Goal: Task Accomplishment & Management: Use online tool/utility

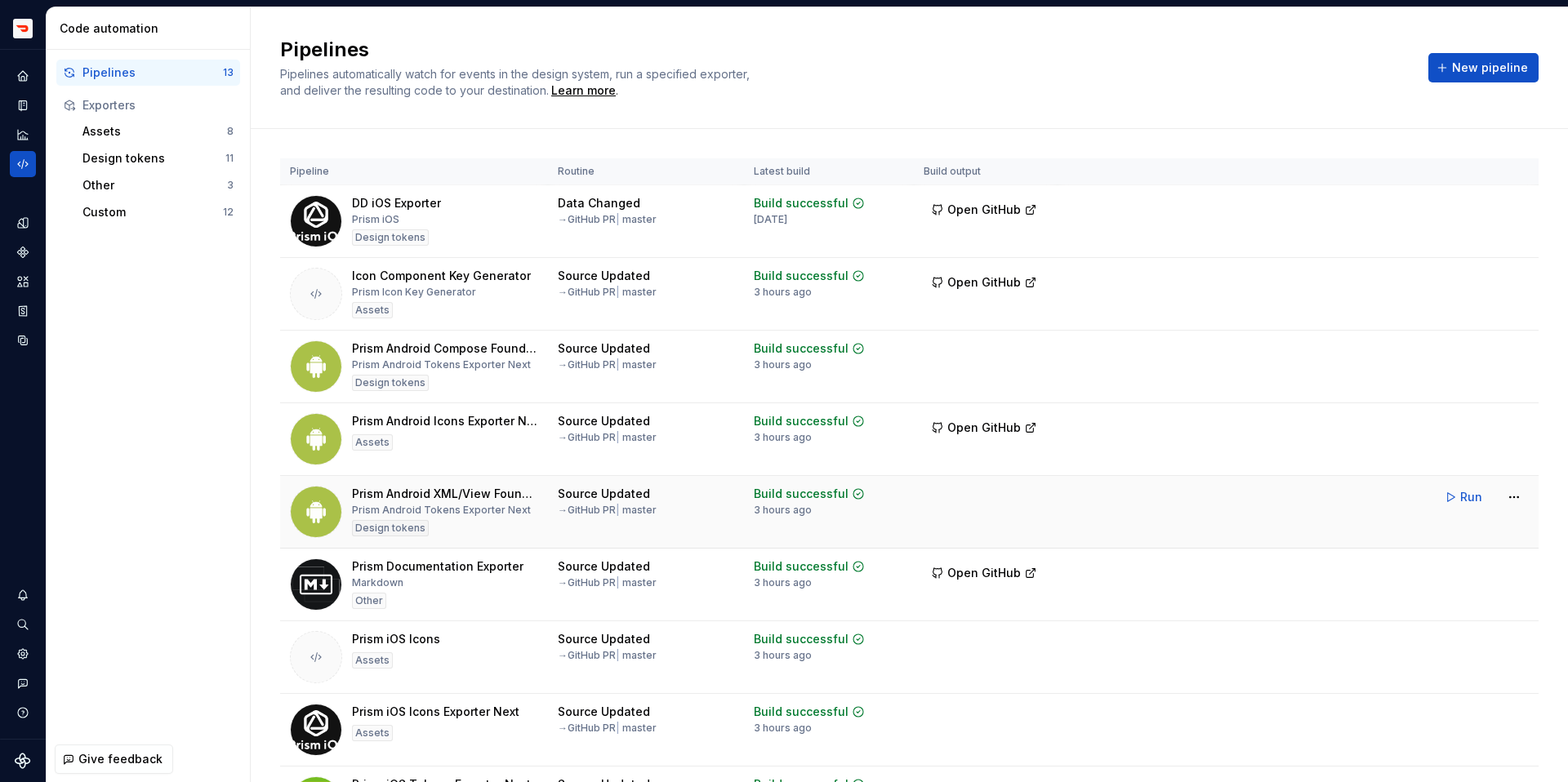
scroll to position [409, 0]
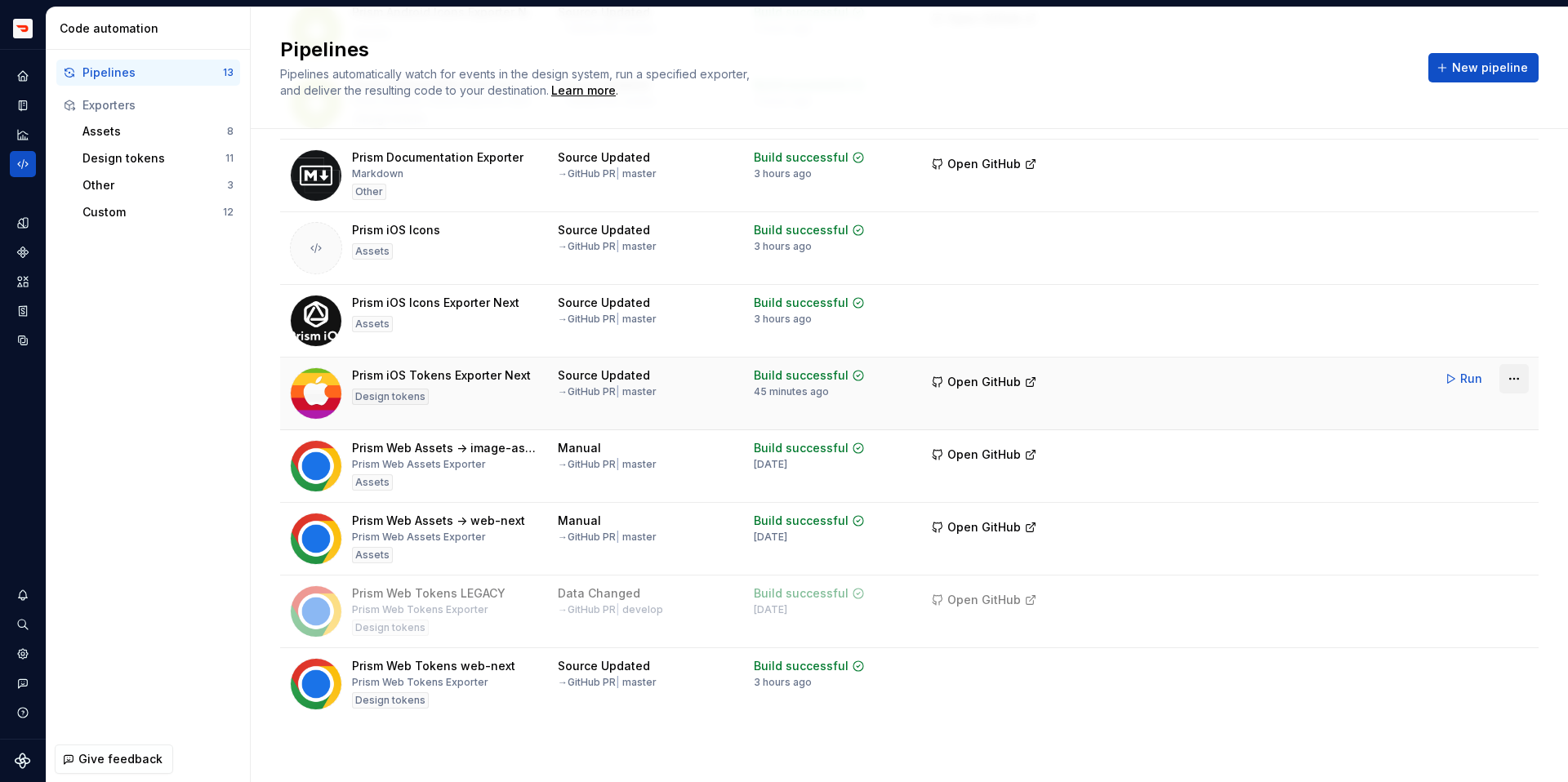
click at [1516, 370] on html "Prism TV Design system data Code automation Pipelines 13 Exporters Assets 8 Des…" at bounding box center [784, 391] width 1568 height 782
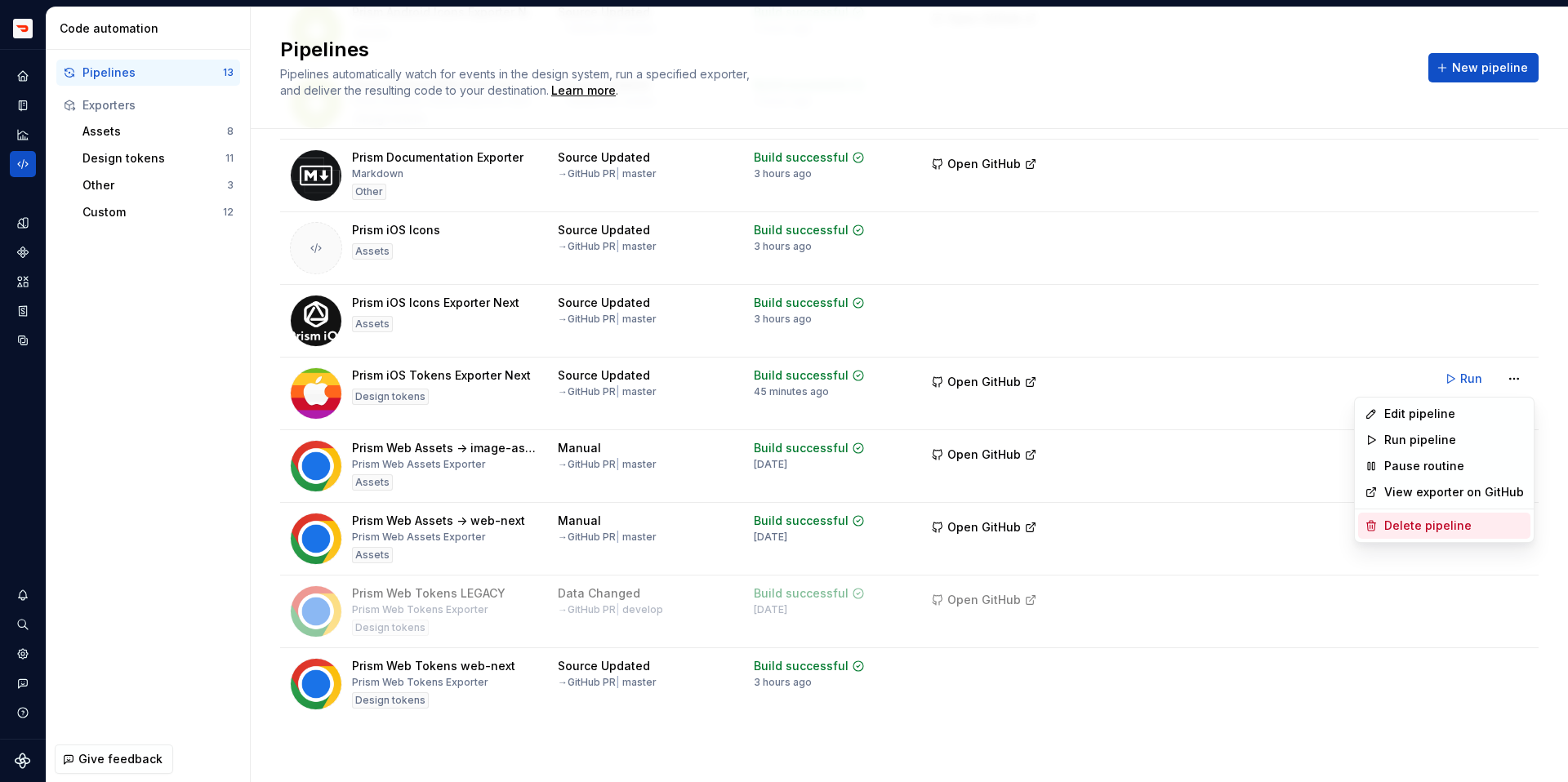
click at [1474, 535] on div "Delete pipeline" at bounding box center [1445, 525] width 173 height 26
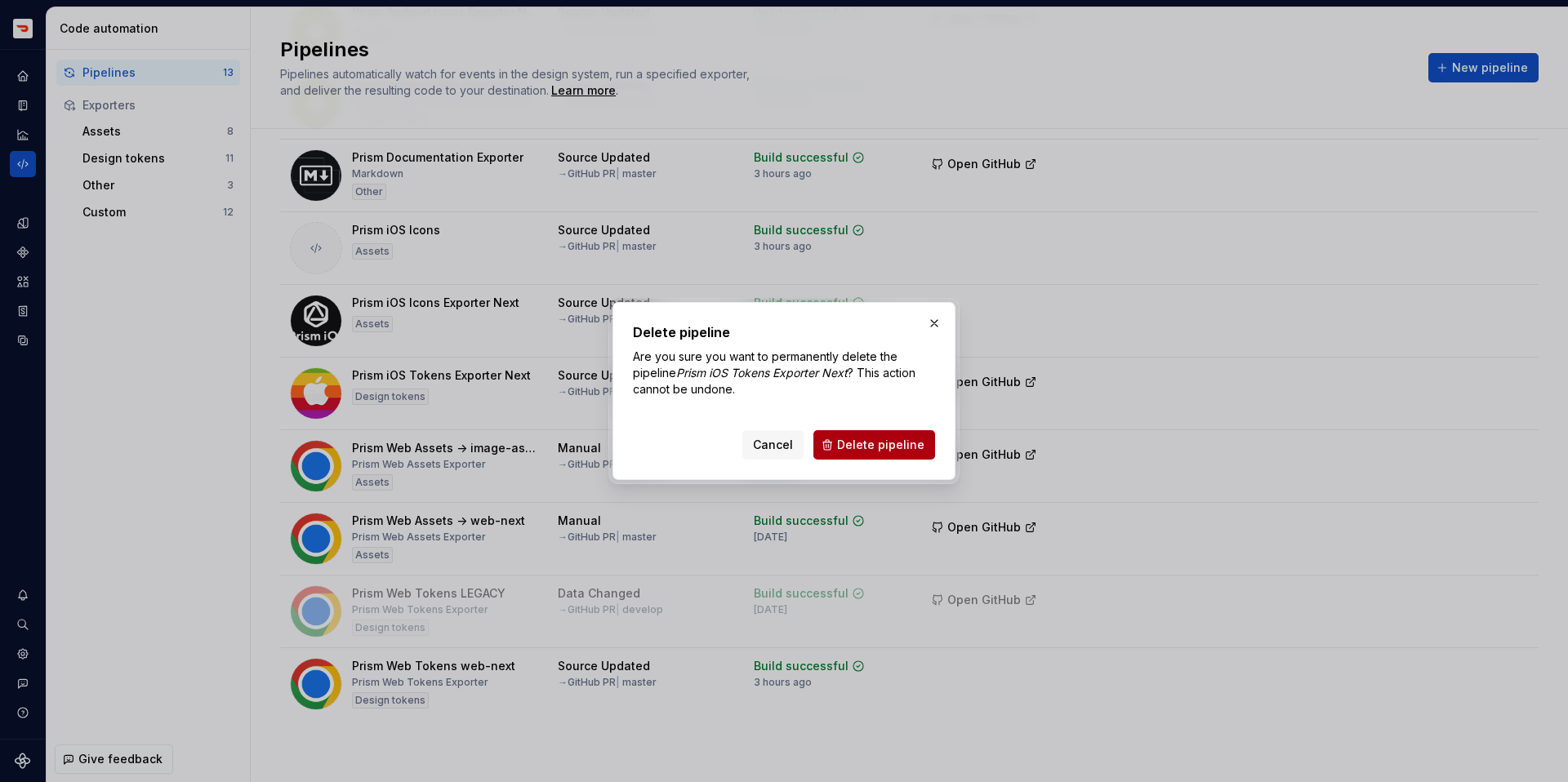
click at [888, 452] on span "Delete pipeline" at bounding box center [880, 445] width 87 height 17
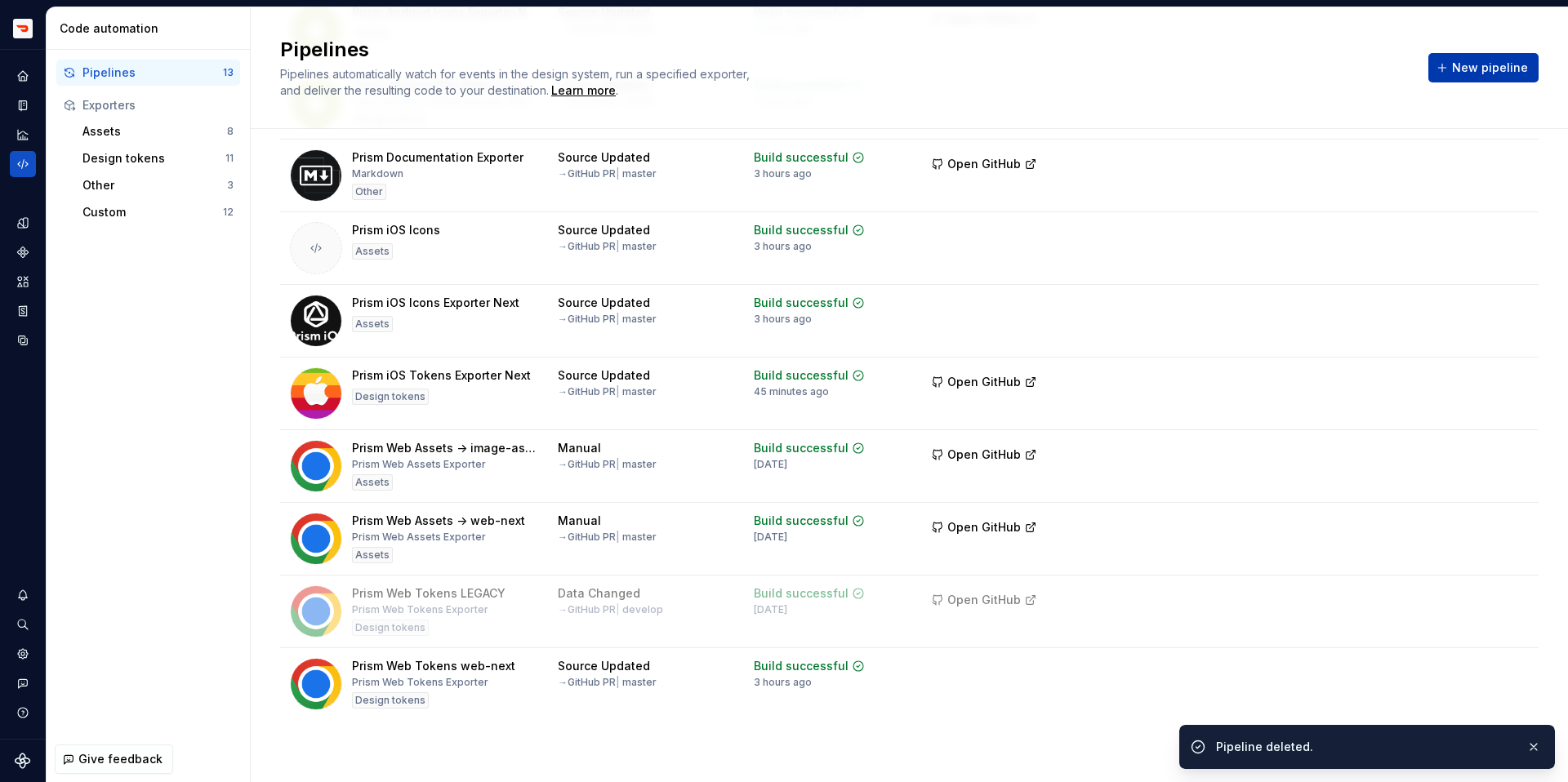
click at [1478, 78] on button "New pipeline" at bounding box center [1483, 67] width 110 height 29
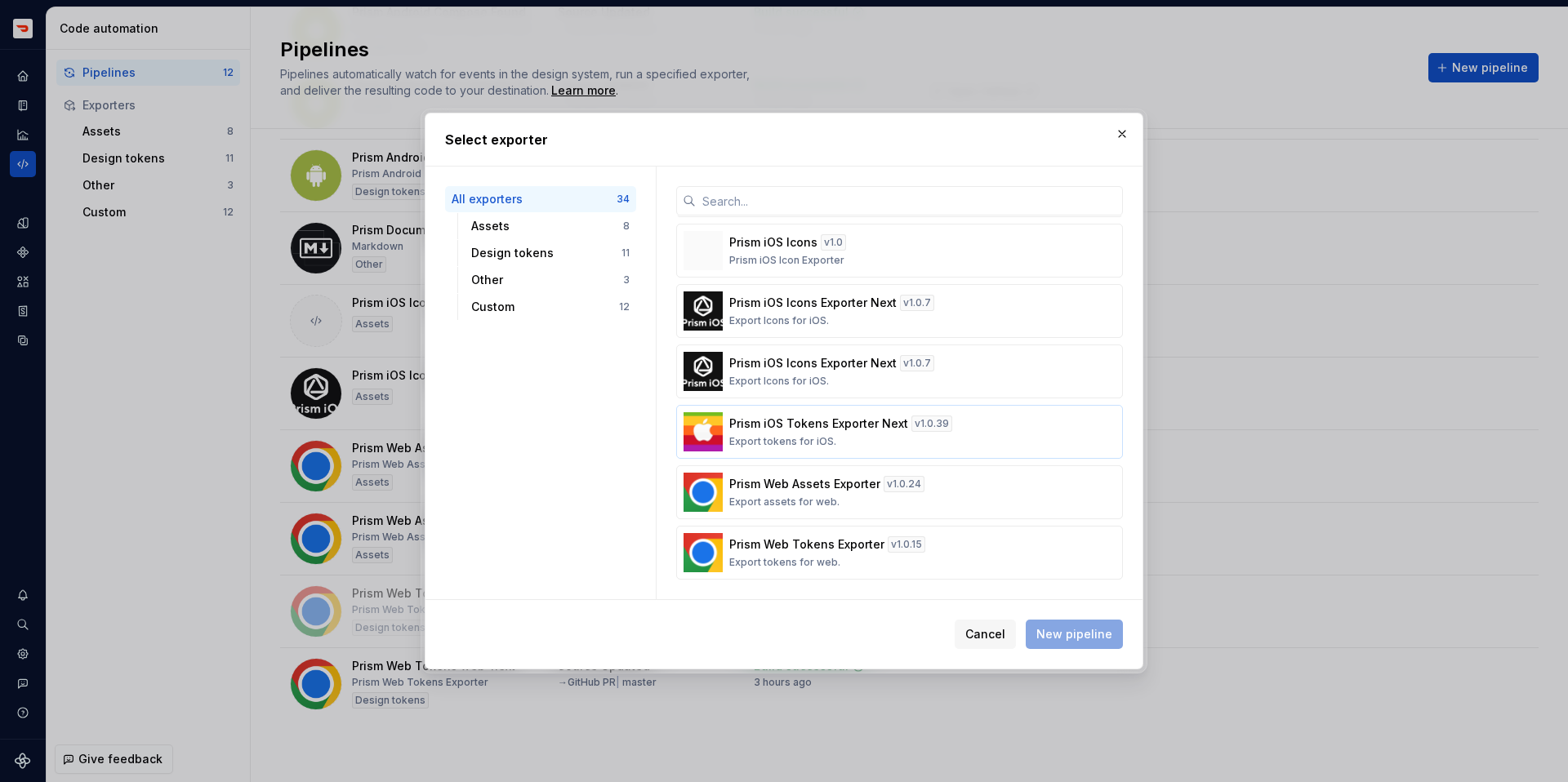
scroll to position [336, 0]
click at [899, 422] on p "Prism iOS Tokens Exporter Next" at bounding box center [818, 424] width 179 height 17
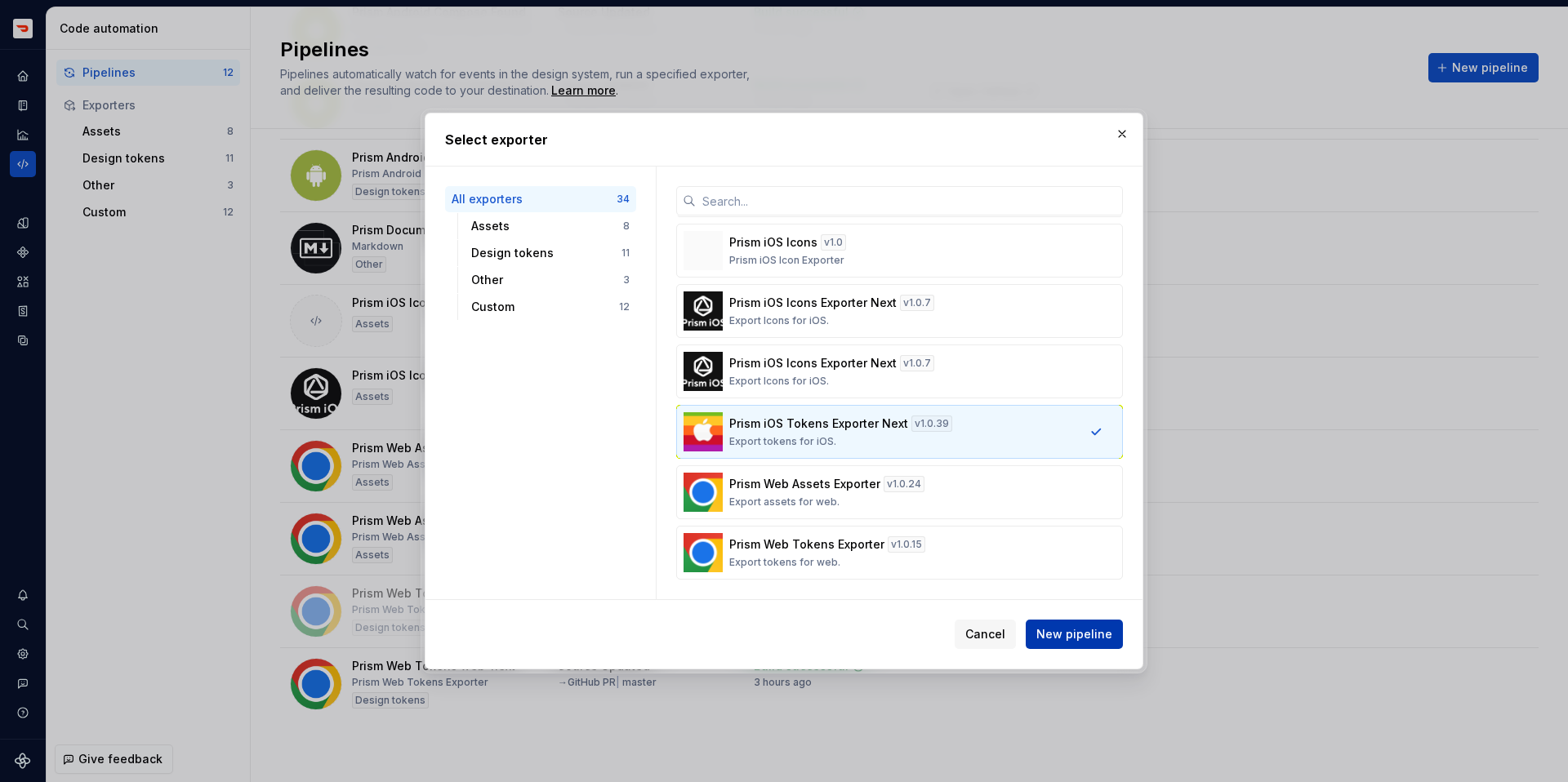
click at [1106, 643] on button "New pipeline" at bounding box center [1074, 633] width 97 height 29
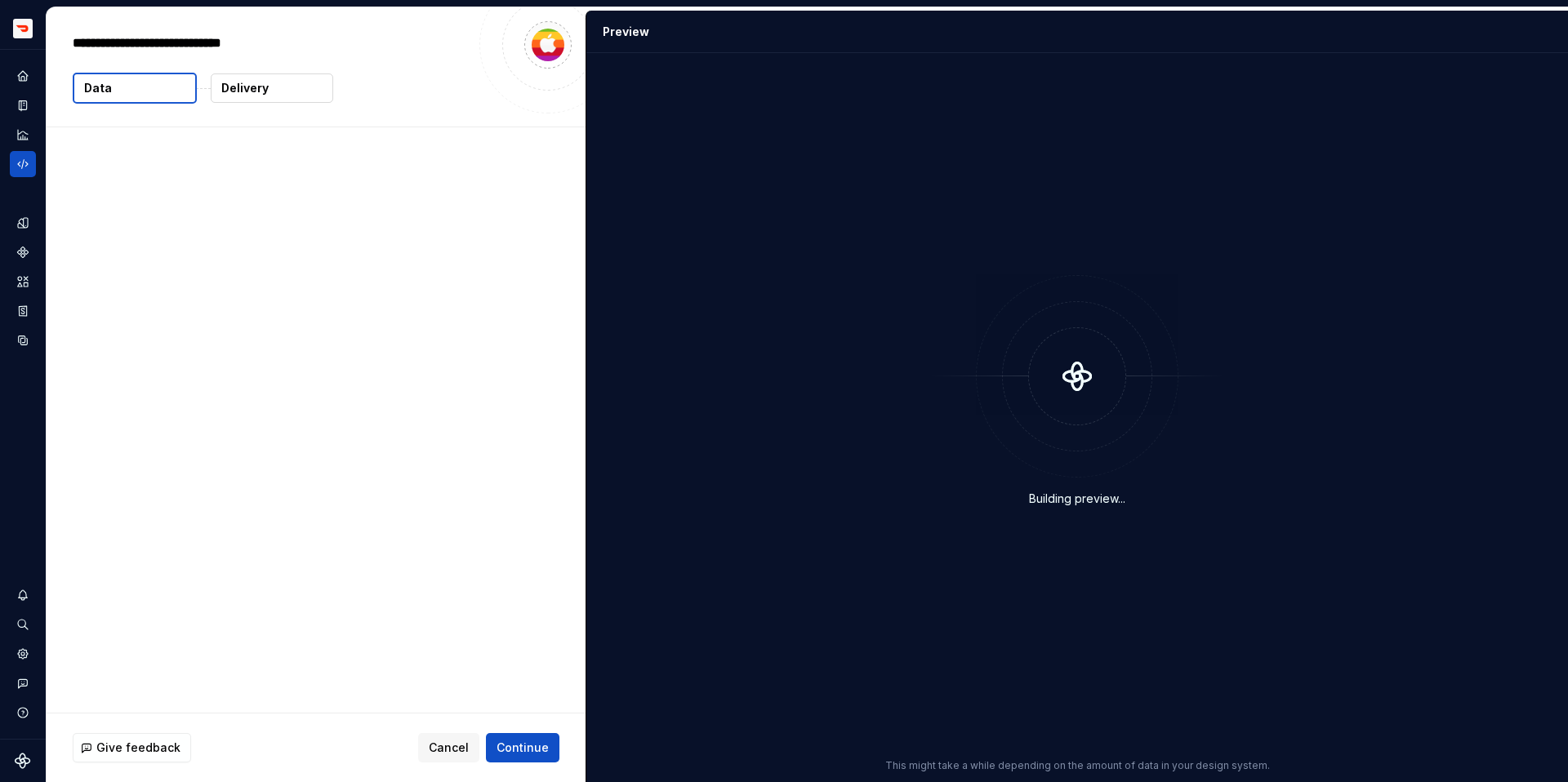
type textarea "*"
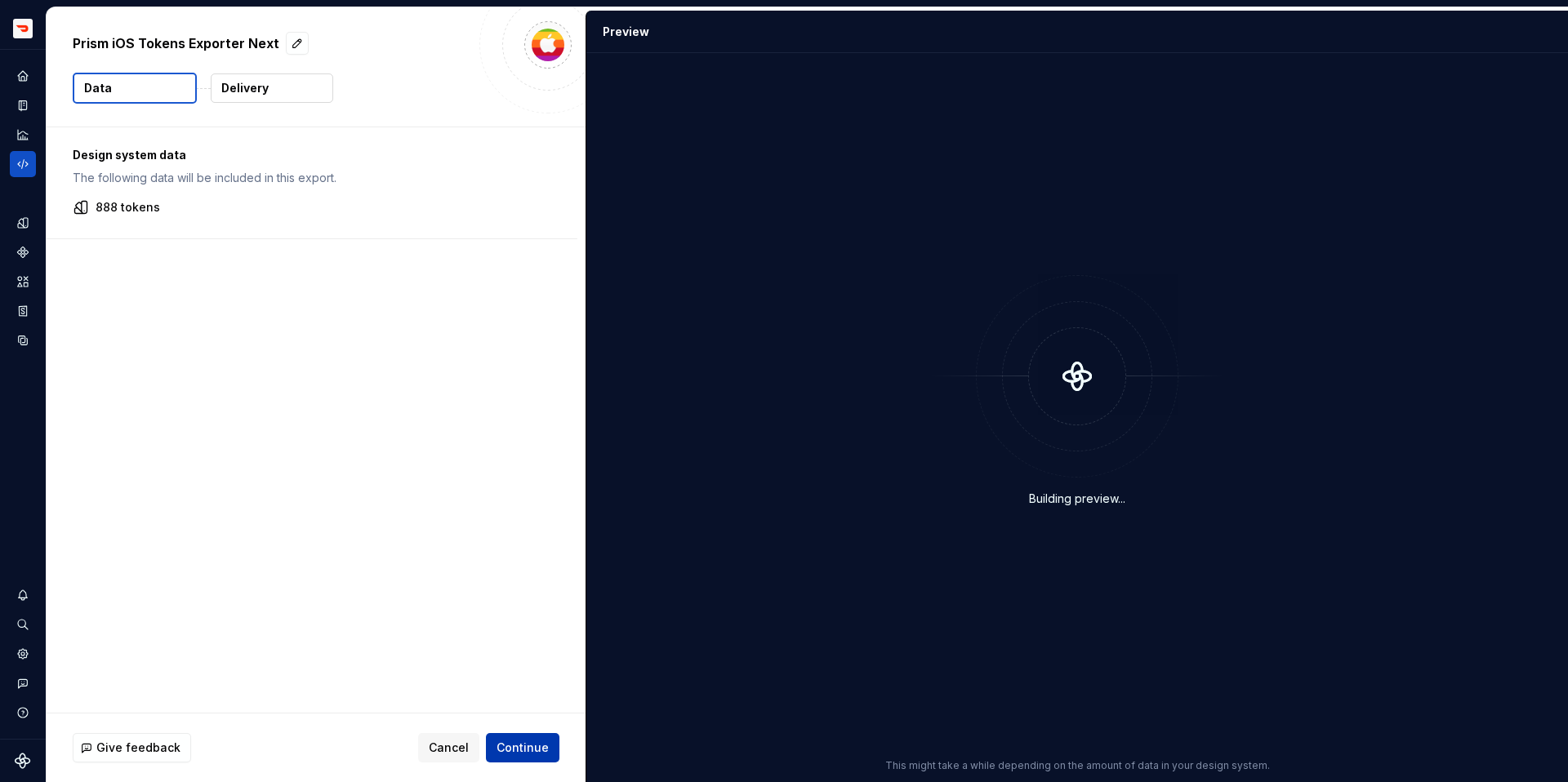
click at [546, 736] on button "Continue" at bounding box center [522, 747] width 74 height 29
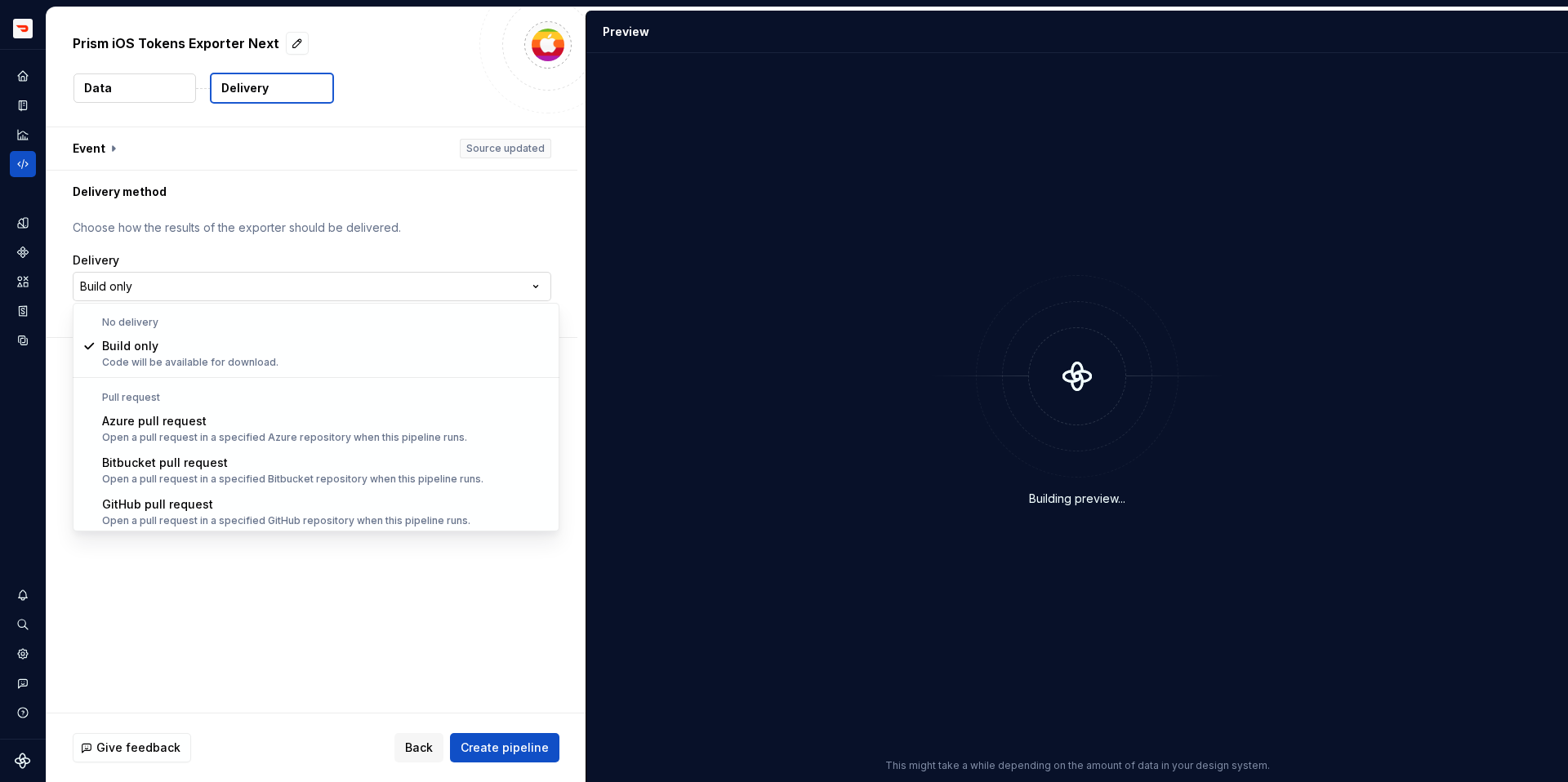
click at [181, 296] on html "**********" at bounding box center [784, 391] width 1568 height 782
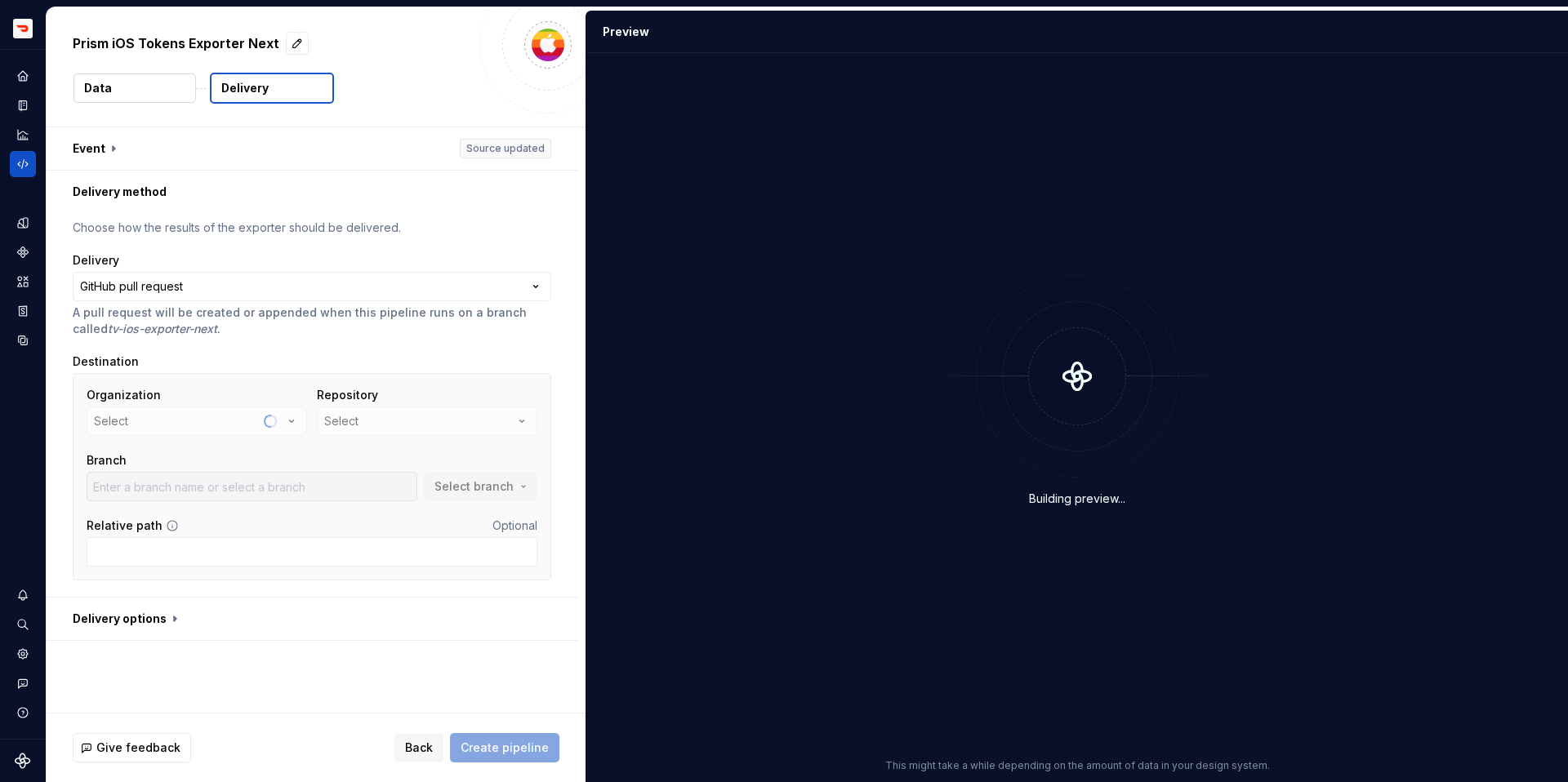
click at [244, 427] on div "Organization Select" at bounding box center [197, 411] width 221 height 49
click at [233, 423] on div "Organization Select" at bounding box center [197, 411] width 221 height 49
click at [235, 424] on div "Organization Select" at bounding box center [197, 411] width 221 height 49
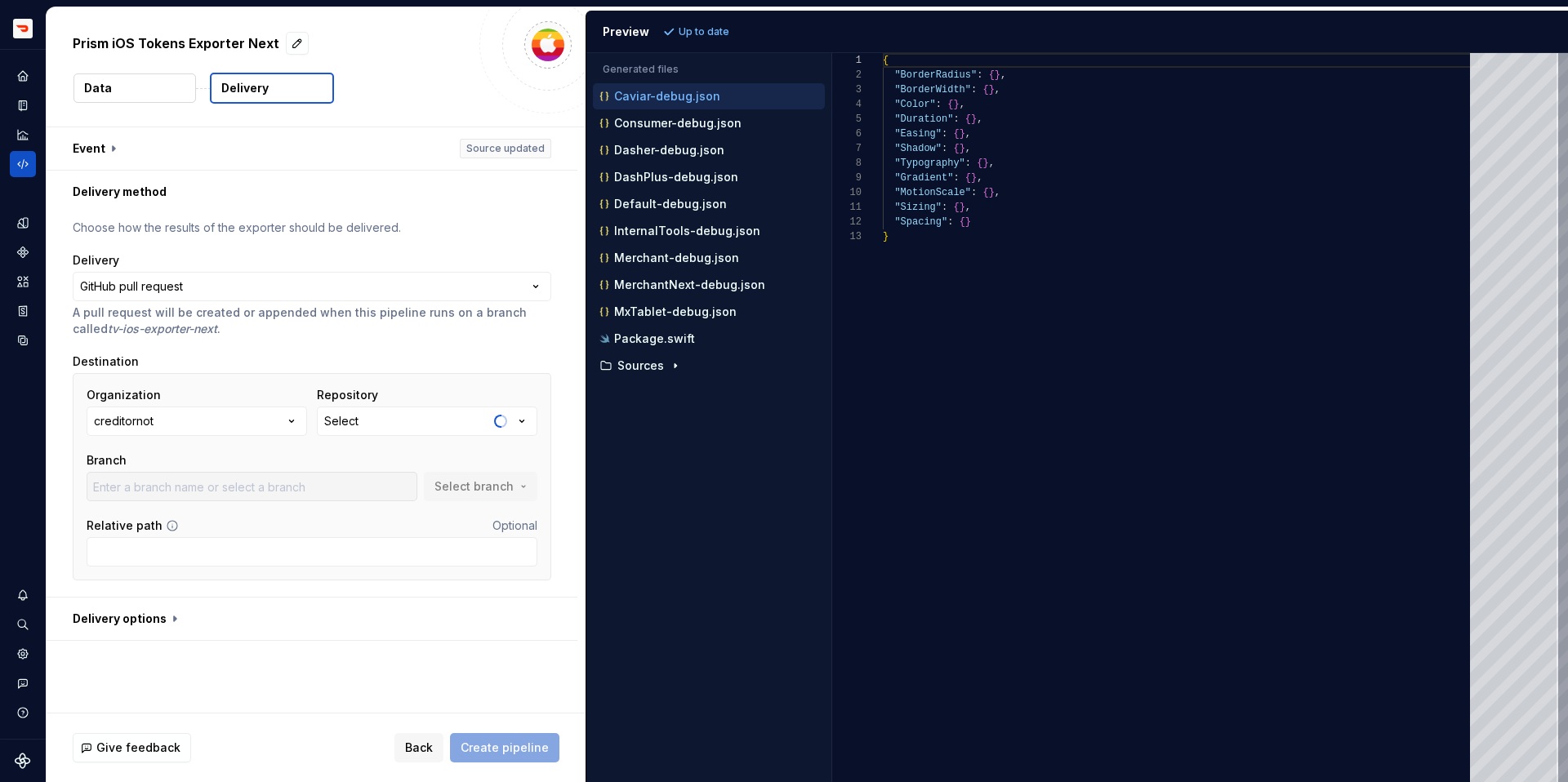
click at [235, 424] on button "creditornot" at bounding box center [197, 421] width 221 height 29
click at [240, 521] on div "doordash" at bounding box center [217, 514] width 168 height 17
click at [392, 423] on button "Select" at bounding box center [428, 421] width 221 height 29
type input "tokens-ios"
type input "master"
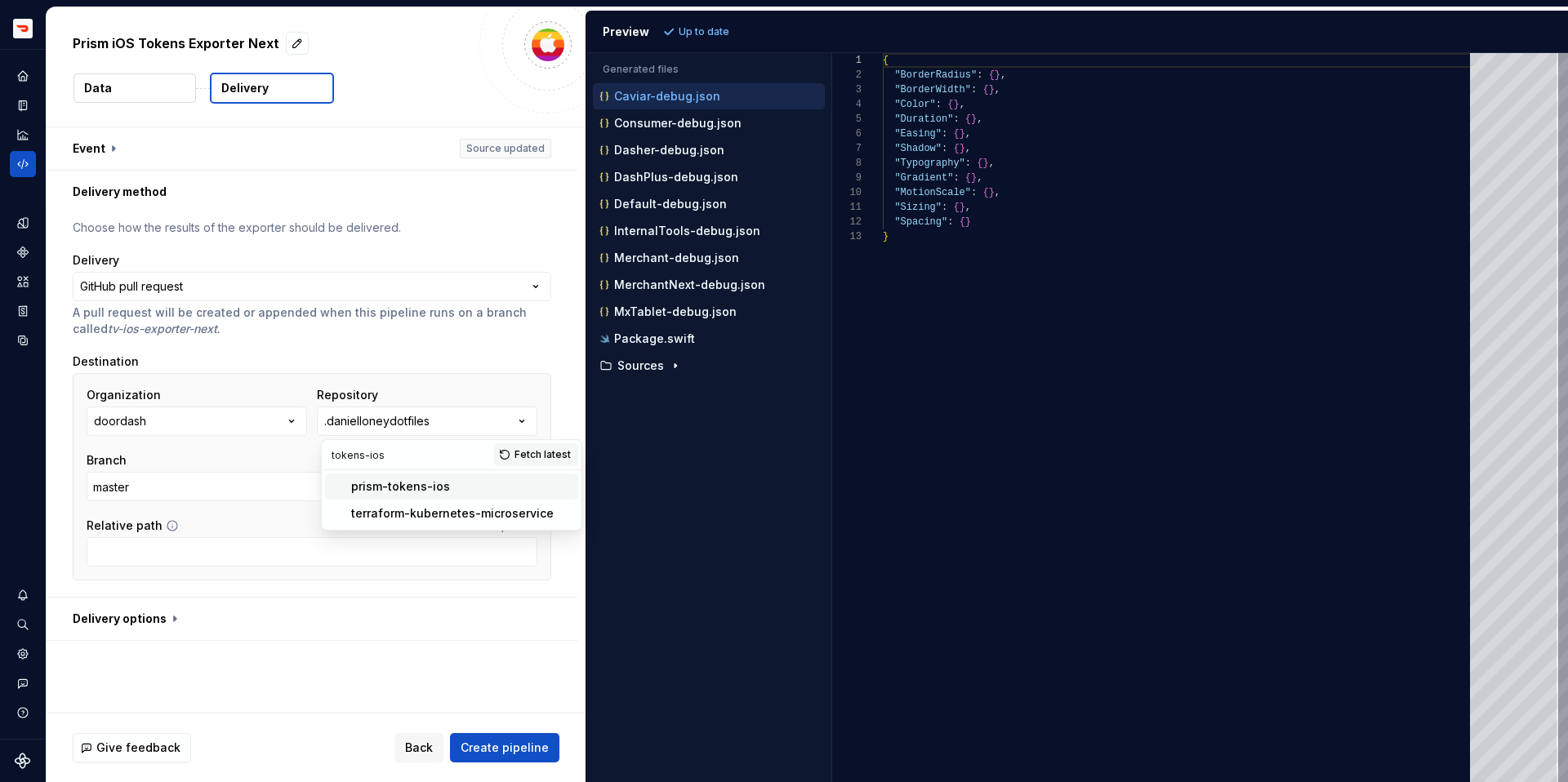
click at [430, 476] on span "prism-tokens-ios" at bounding box center [451, 486] width 253 height 26
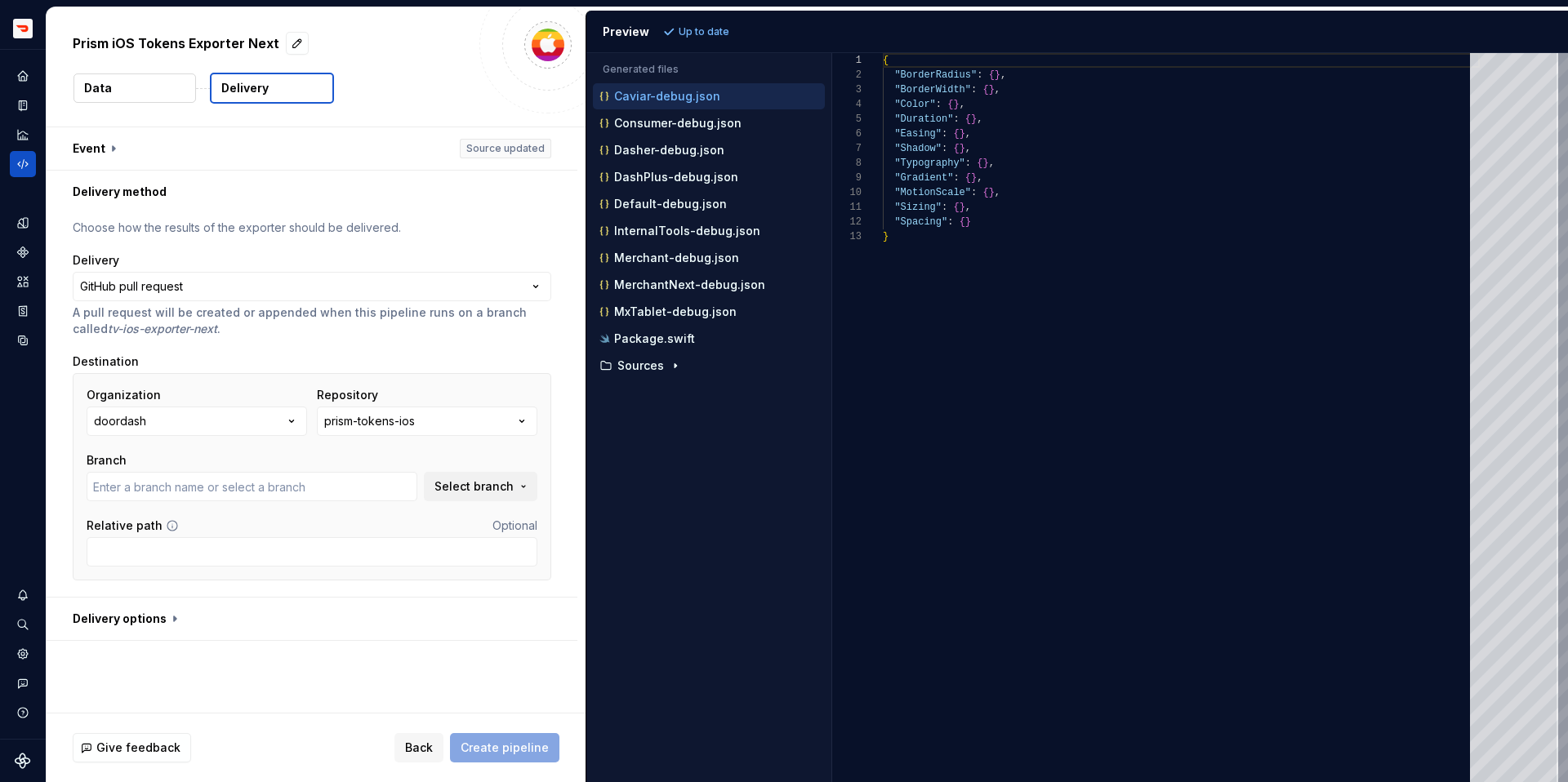
click at [404, 502] on div "Organization doordash Repository prism-tokens-ios Branch Select branch Relative…" at bounding box center [311, 477] width 451 height 179
click at [387, 486] on input "adding_dash_pass_colors" at bounding box center [252, 486] width 331 height 29
type input "master"
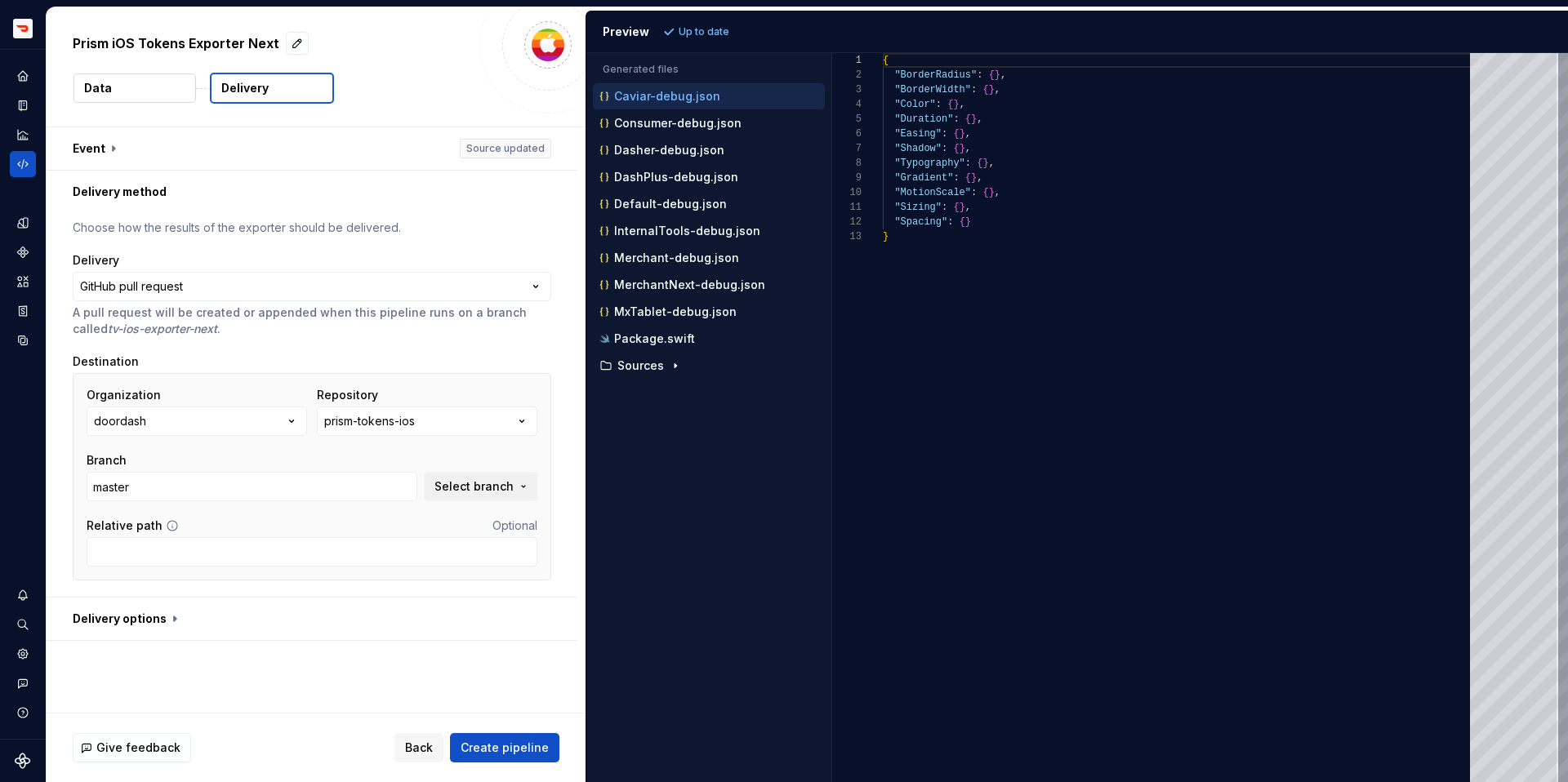
click at [417, 672] on div "**********" at bounding box center [316, 419] width 539 height 585
click at [518, 752] on span "Create pipeline" at bounding box center [505, 748] width 88 height 17
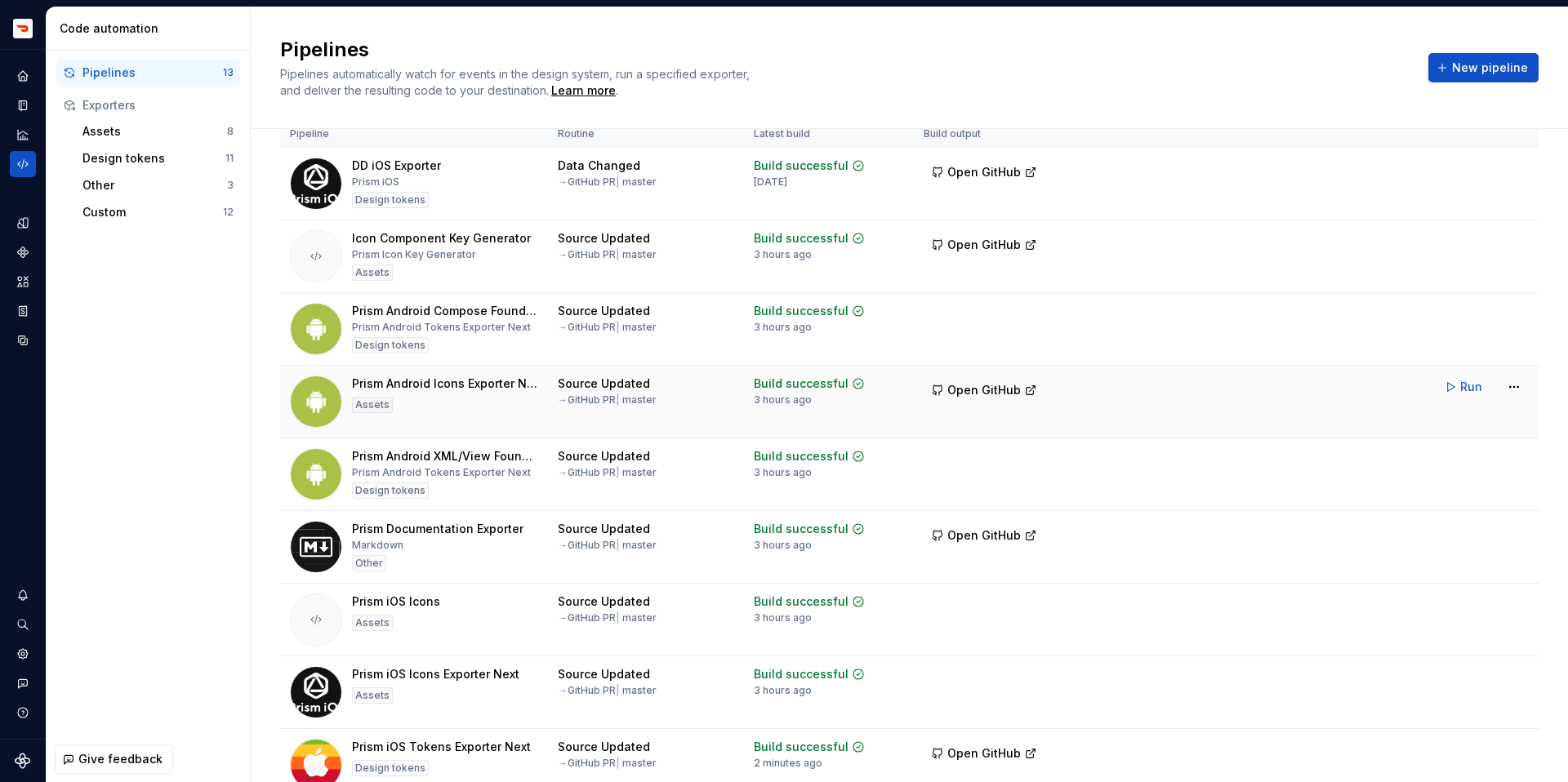
scroll to position [409, 0]
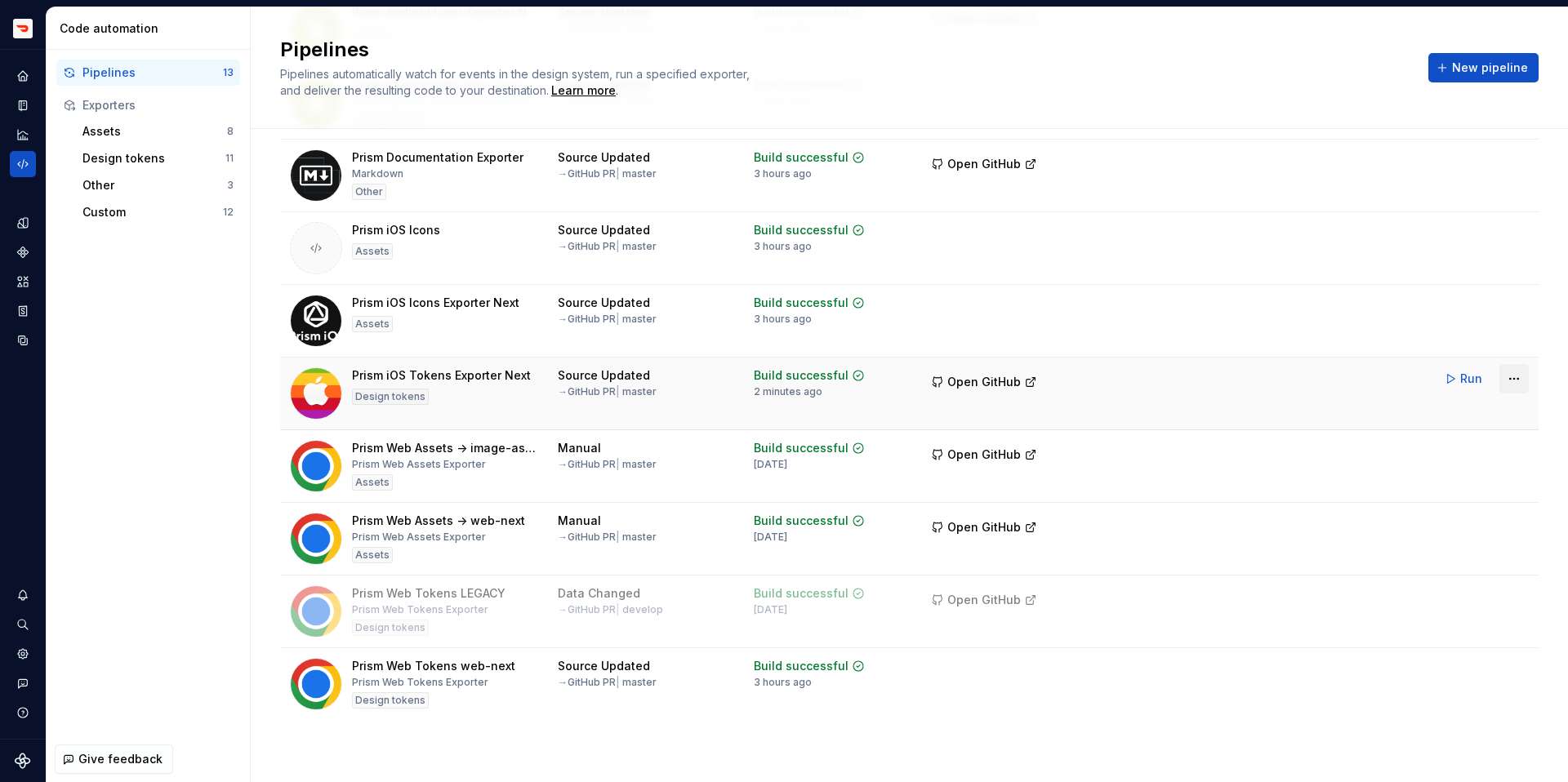
click at [1519, 379] on html "Prism TV Design system data Code automation Pipelines 13 Exporters Assets 8 Des…" at bounding box center [784, 391] width 1568 height 782
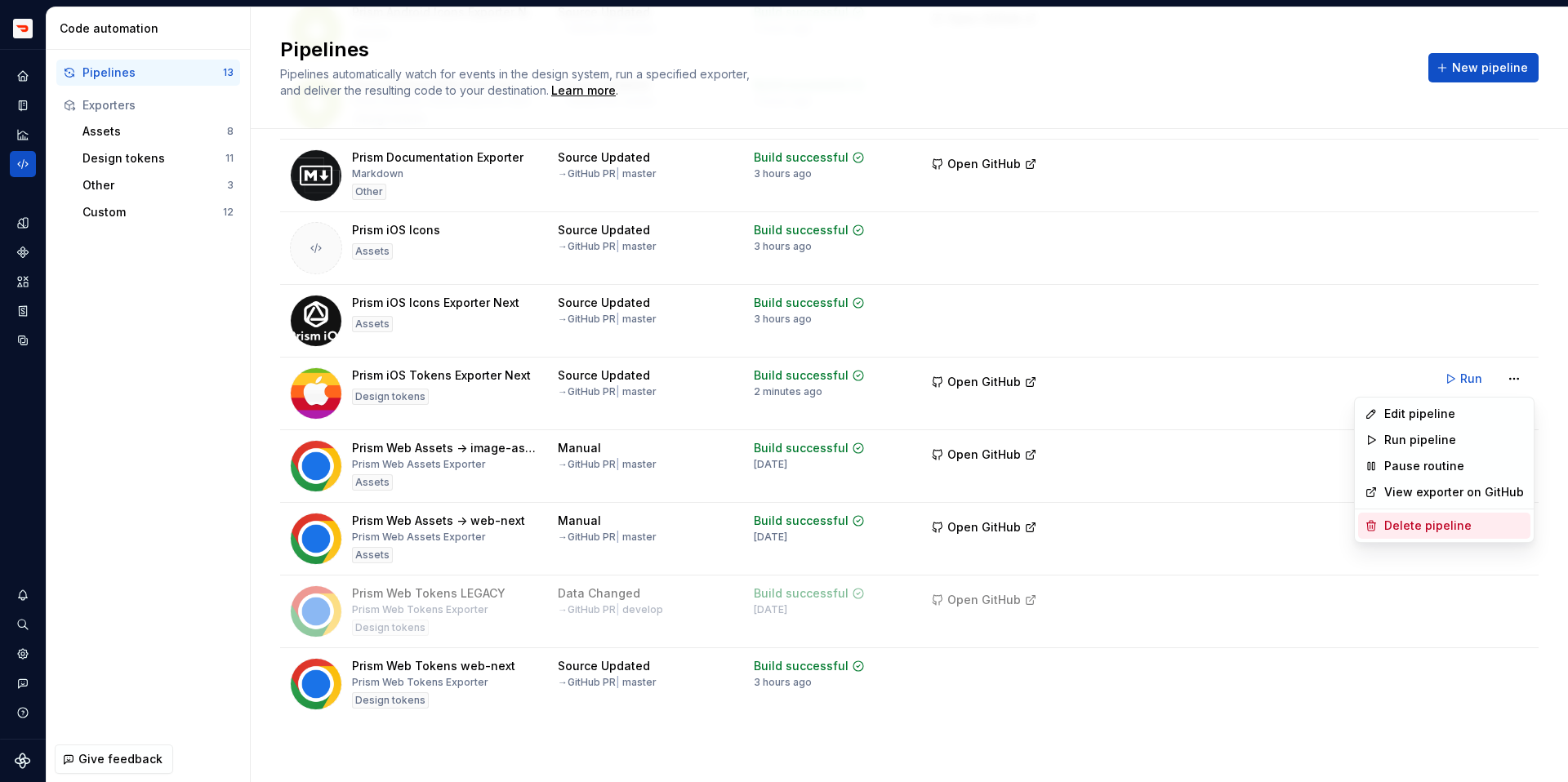
click at [1448, 519] on div "Delete pipeline" at bounding box center [1454, 526] width 140 height 17
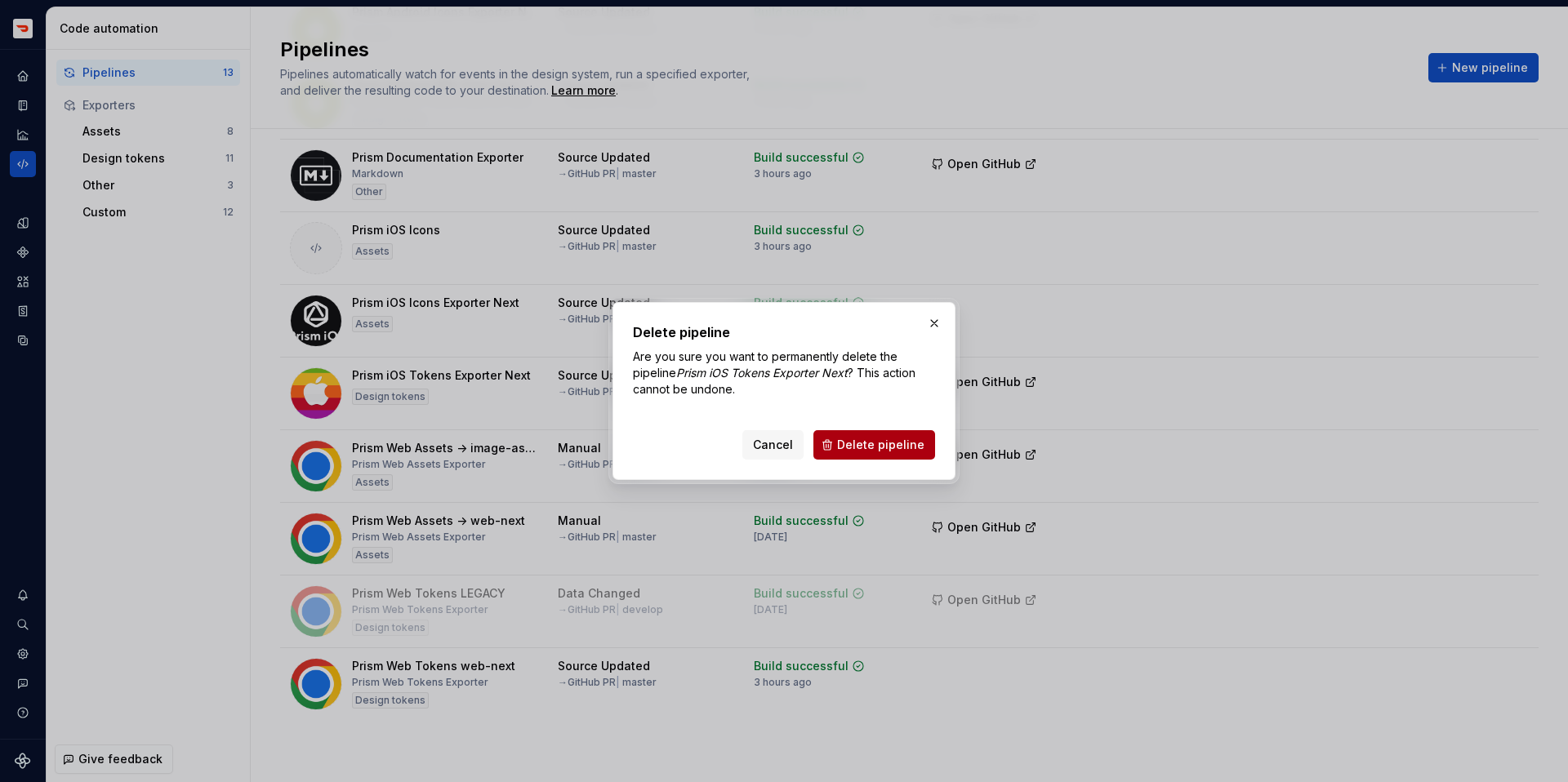
click at [893, 447] on span "Delete pipeline" at bounding box center [880, 445] width 87 height 17
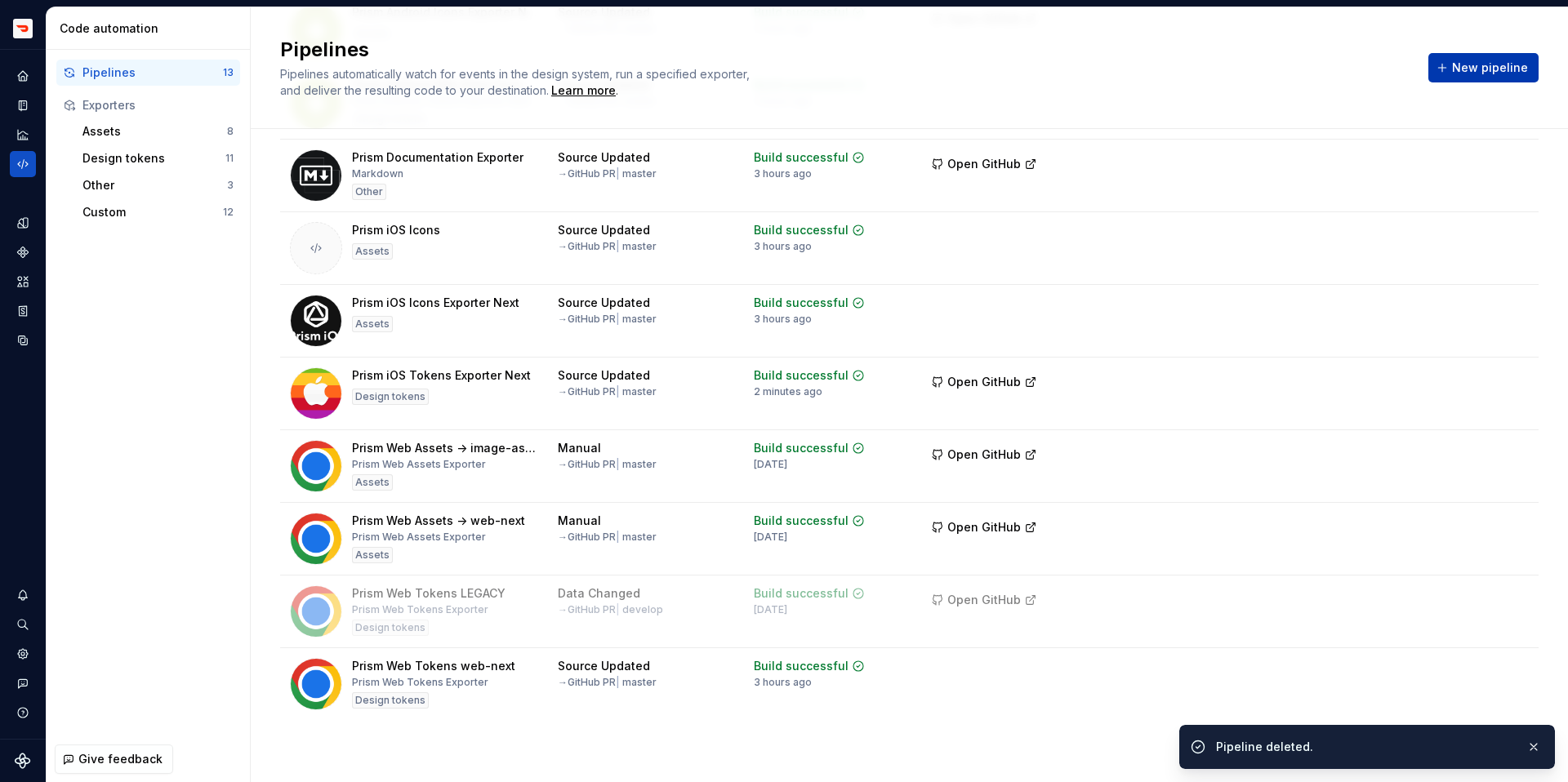
click at [1477, 74] on span "New pipeline" at bounding box center [1490, 68] width 76 height 17
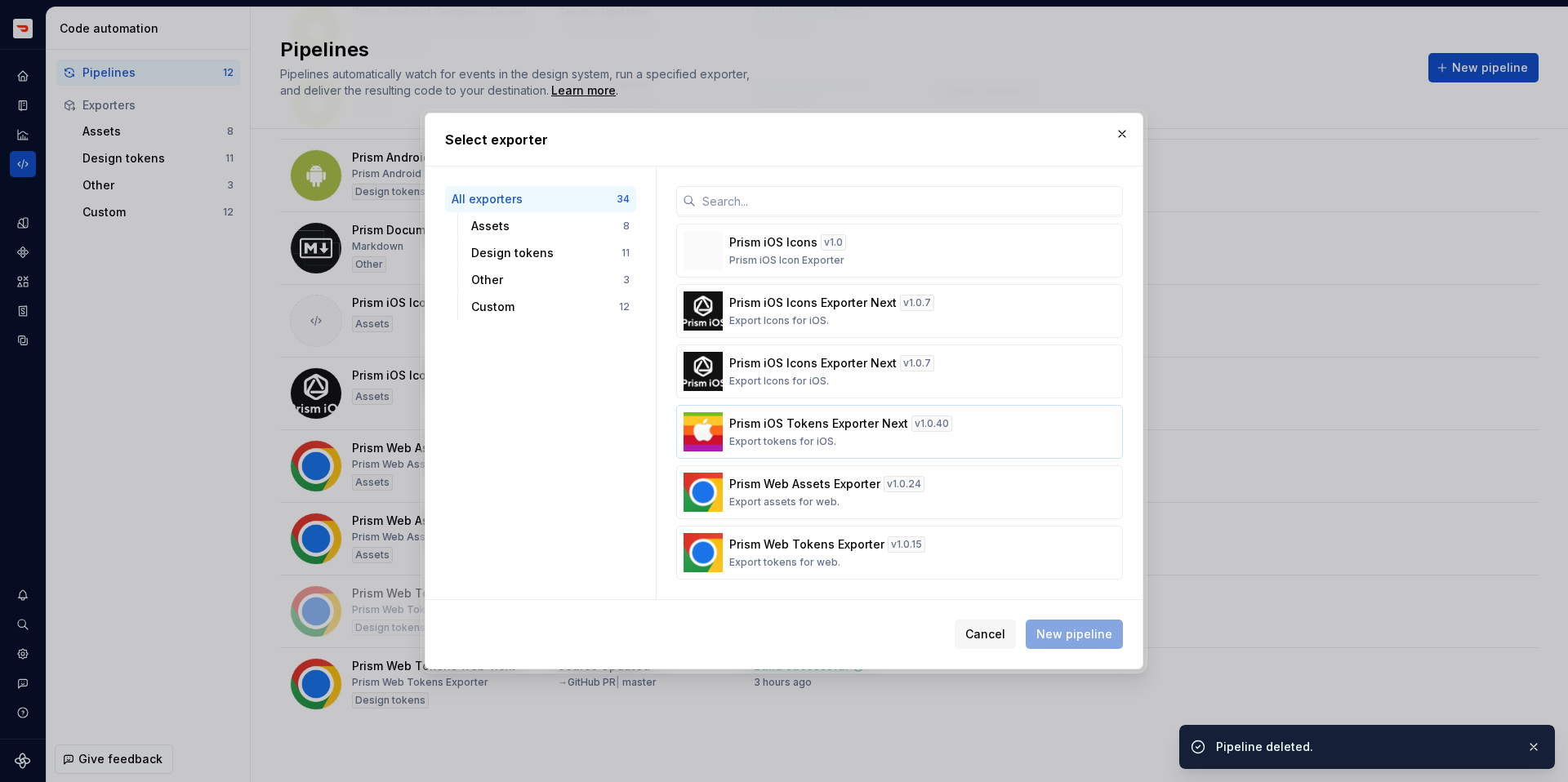
scroll to position [336, 0]
click at [870, 439] on div "Prism iOS Tokens Exporter Next v 1.0.40 Export tokens for iOS." at bounding box center [894, 432] width 331 height 32
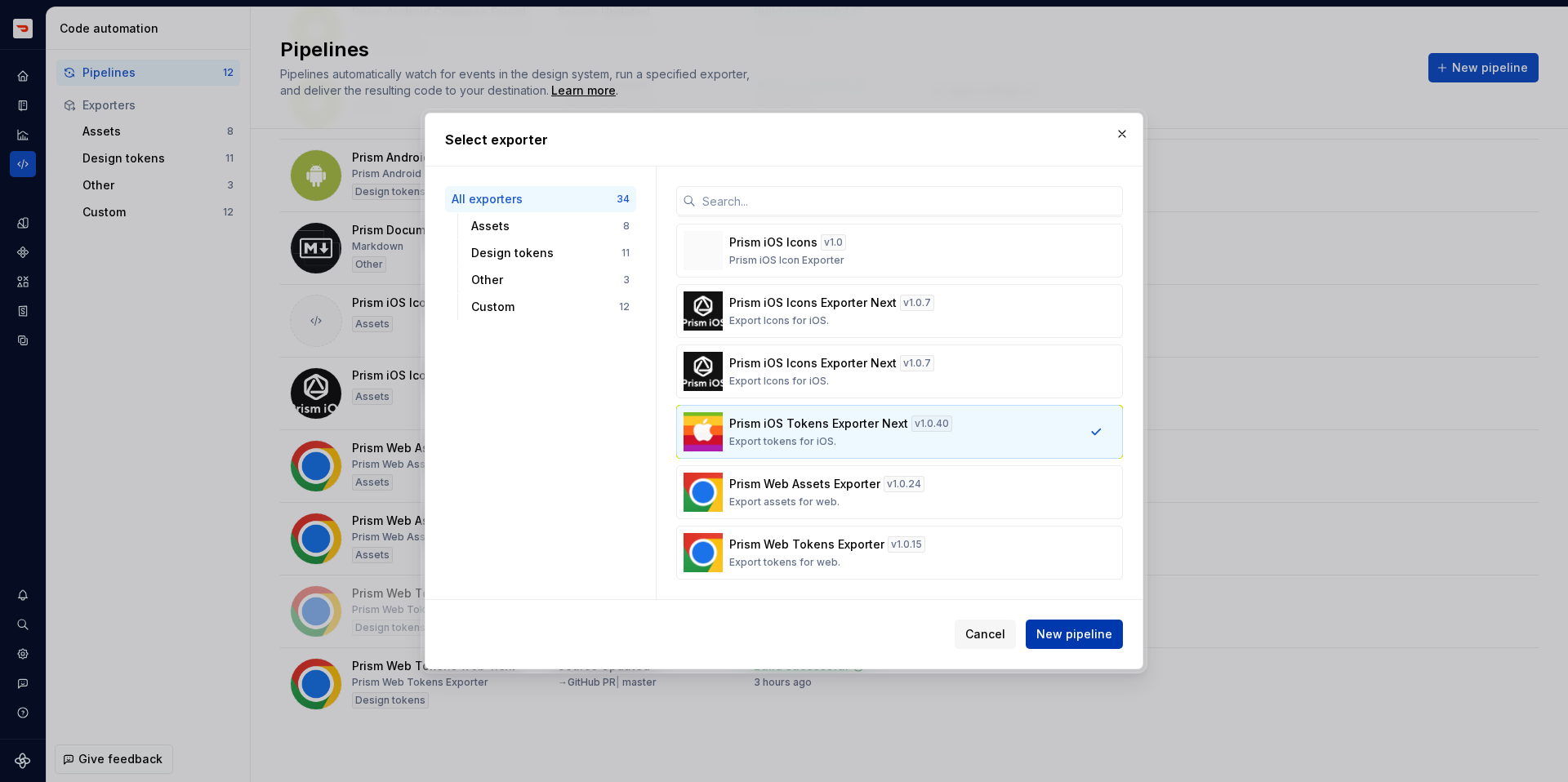
click at [1075, 627] on span "New pipeline" at bounding box center [1074, 634] width 76 height 17
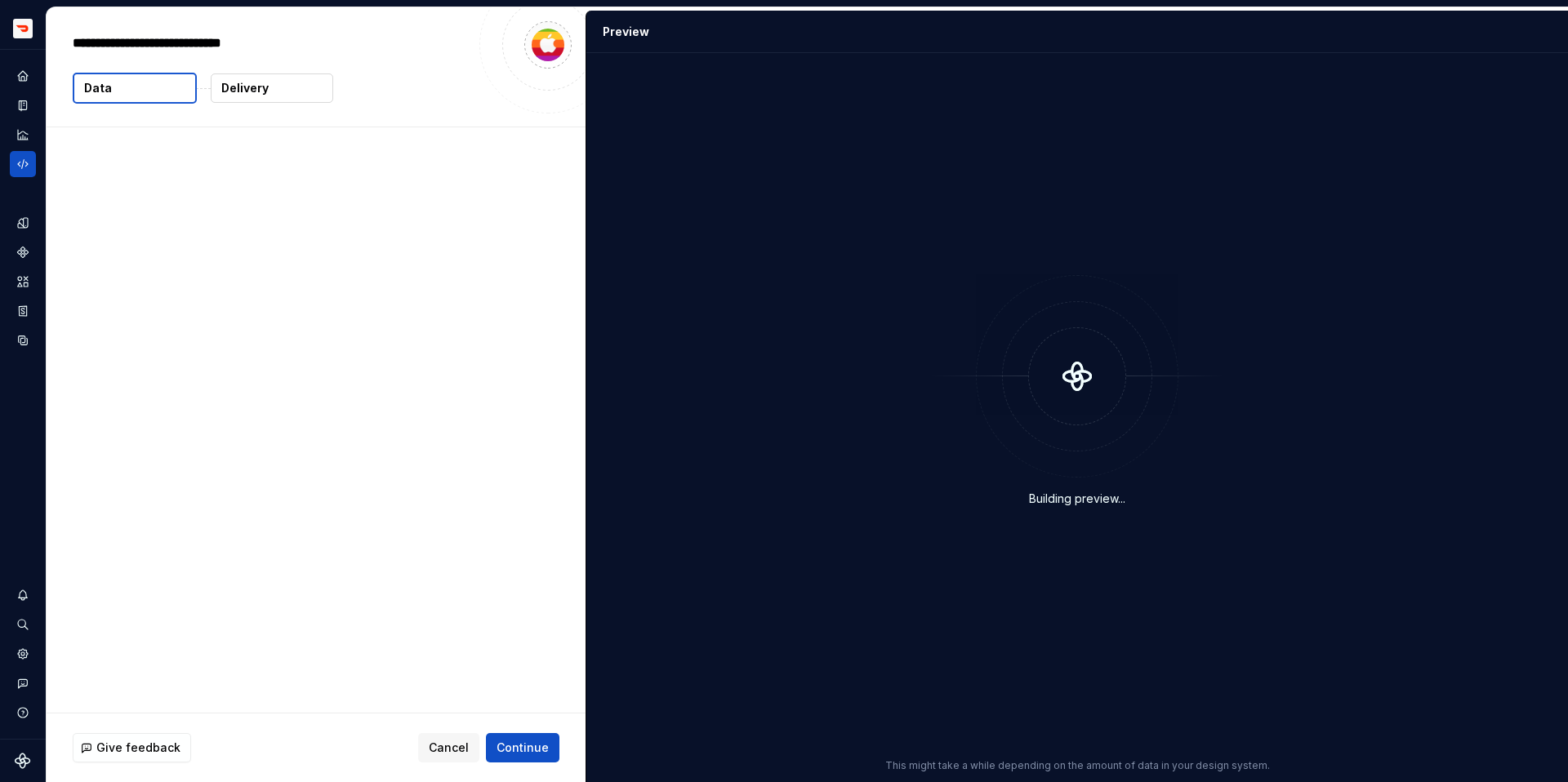
type textarea "*"
click at [547, 755] on span "Continue" at bounding box center [522, 748] width 52 height 17
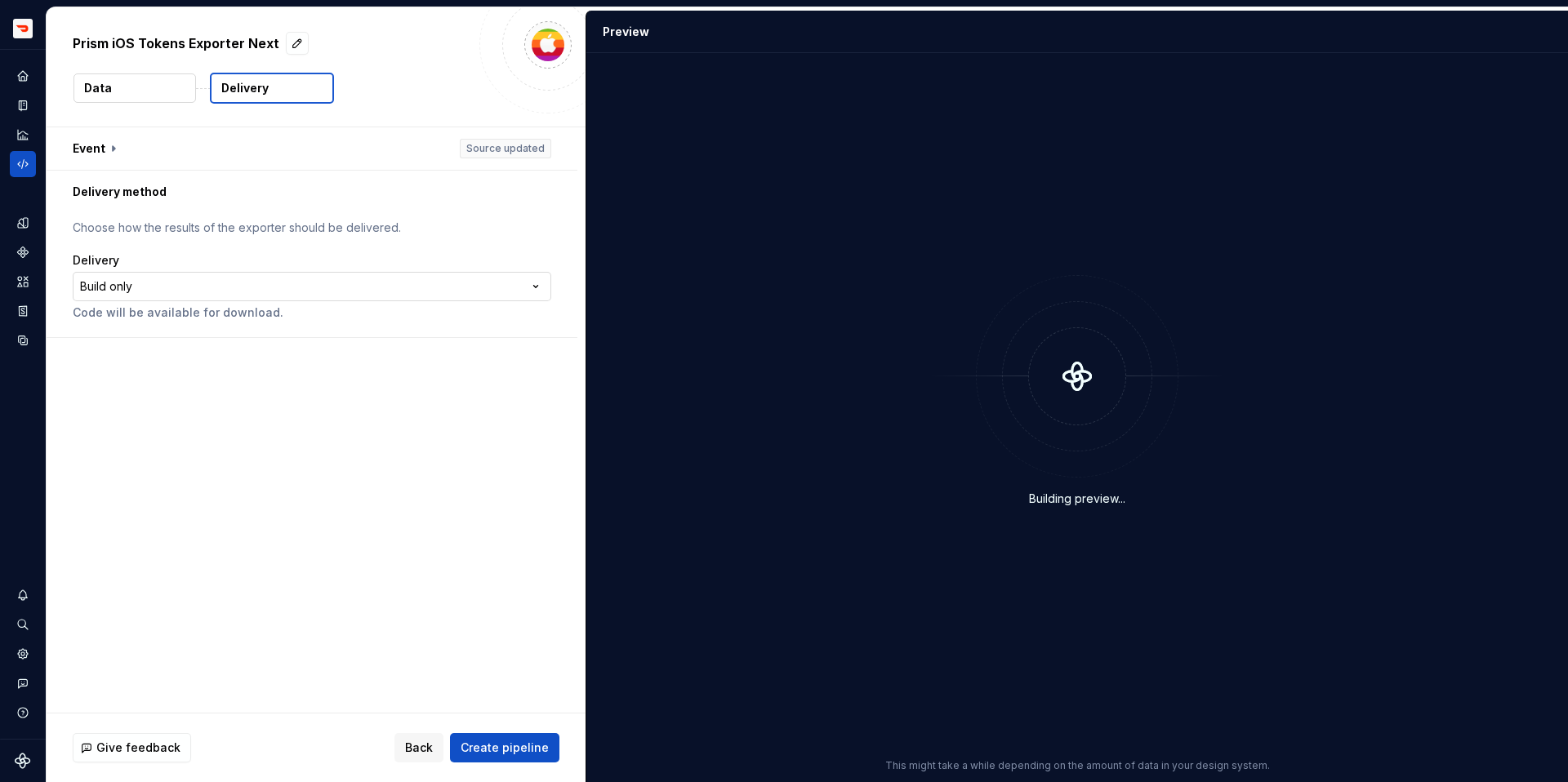
click at [176, 289] on html "**********" at bounding box center [784, 391] width 1568 height 782
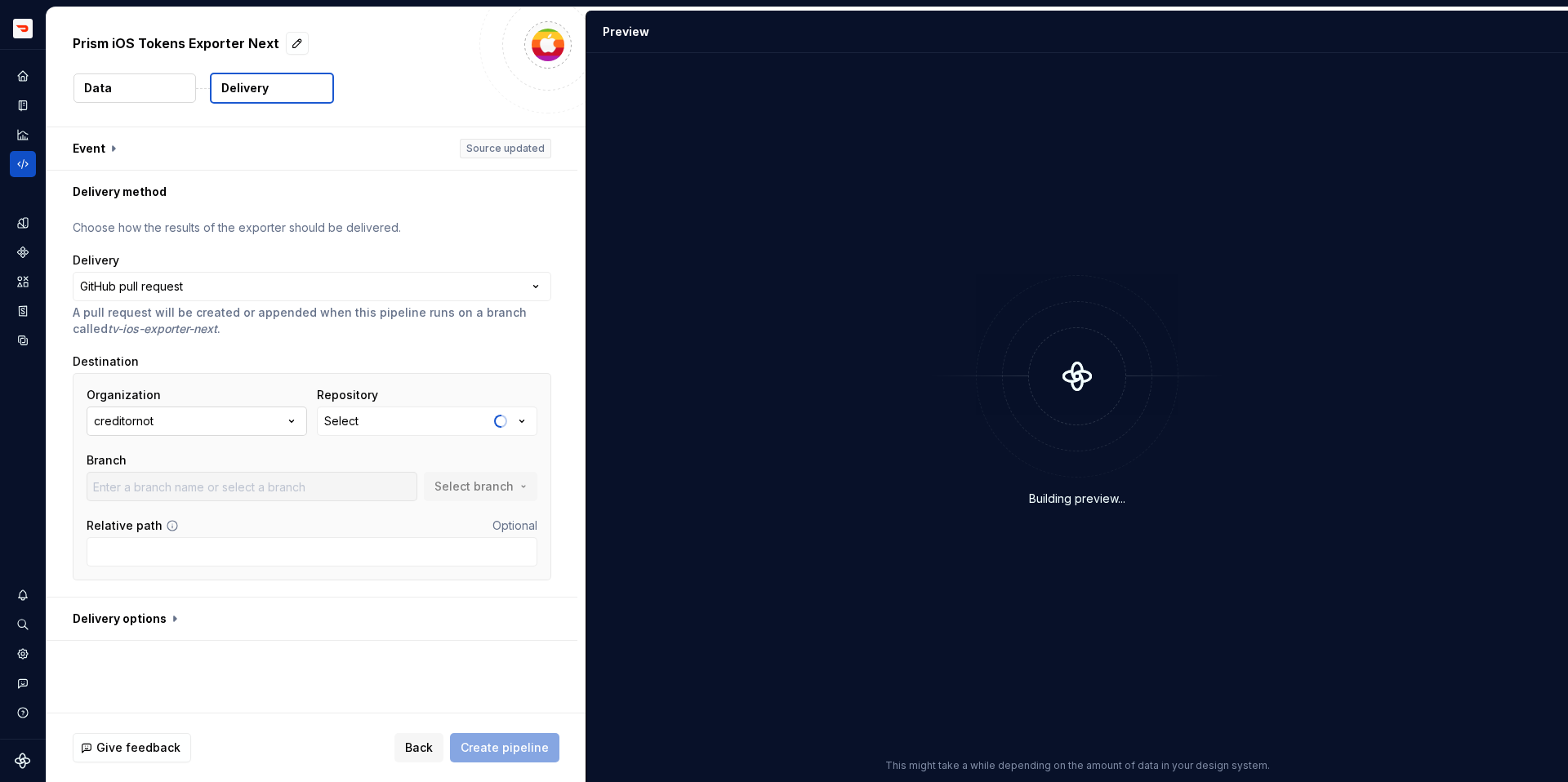
click at [226, 419] on button "creditornot" at bounding box center [197, 421] width 221 height 29
click at [248, 522] on span "doordash" at bounding box center [198, 513] width 217 height 26
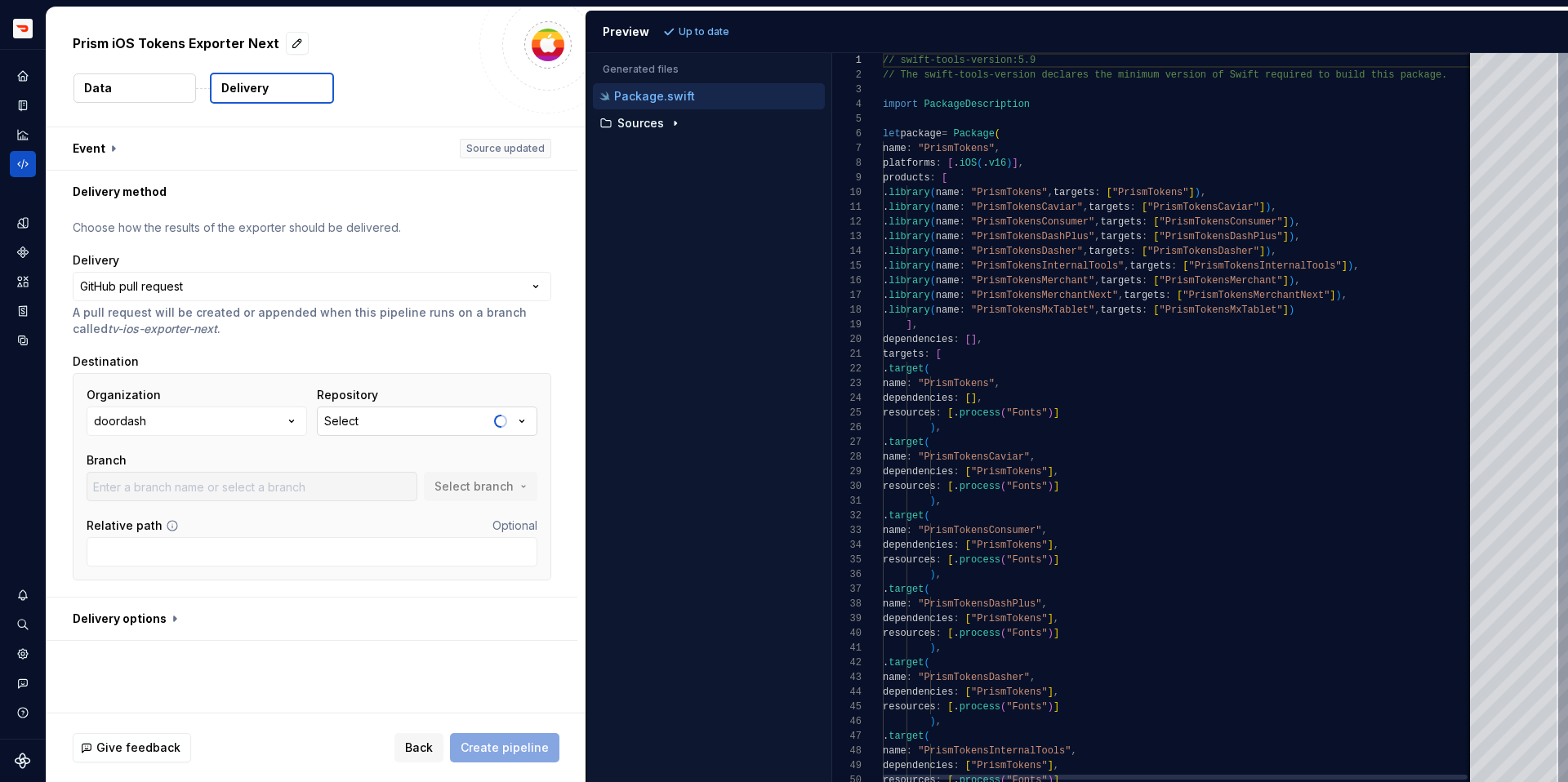
click at [405, 410] on button "Select" at bounding box center [428, 421] width 221 height 29
type input "tokens-ios"
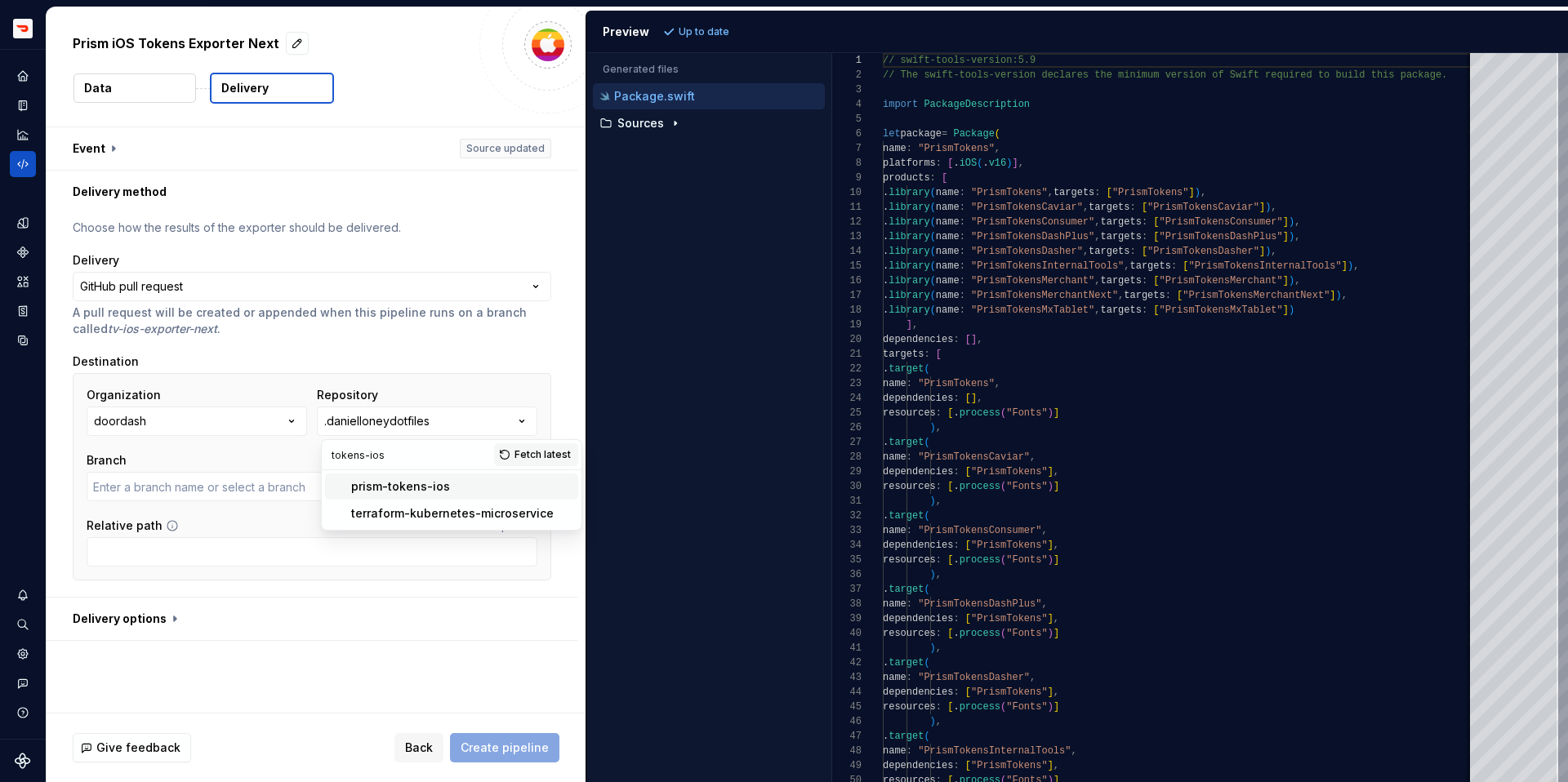
type input "master"
click at [388, 486] on div "prism-tokens-ios" at bounding box center [400, 486] width 99 height 17
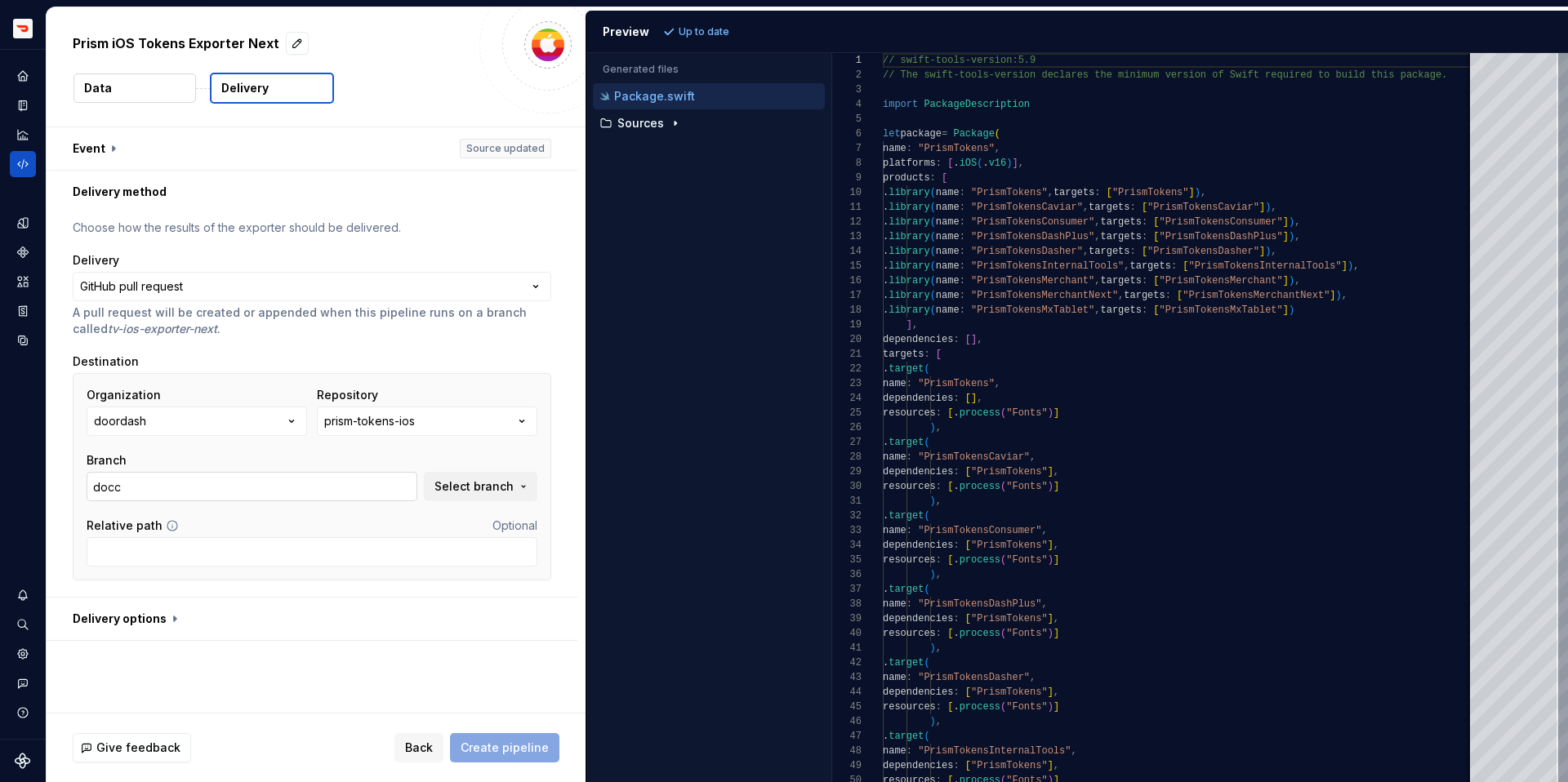
click at [333, 486] on input "docc" at bounding box center [252, 486] width 331 height 29
type input "master"
click at [363, 664] on div "**********" at bounding box center [316, 419] width 539 height 585
click at [485, 742] on span "Create pipeline" at bounding box center [505, 748] width 88 height 17
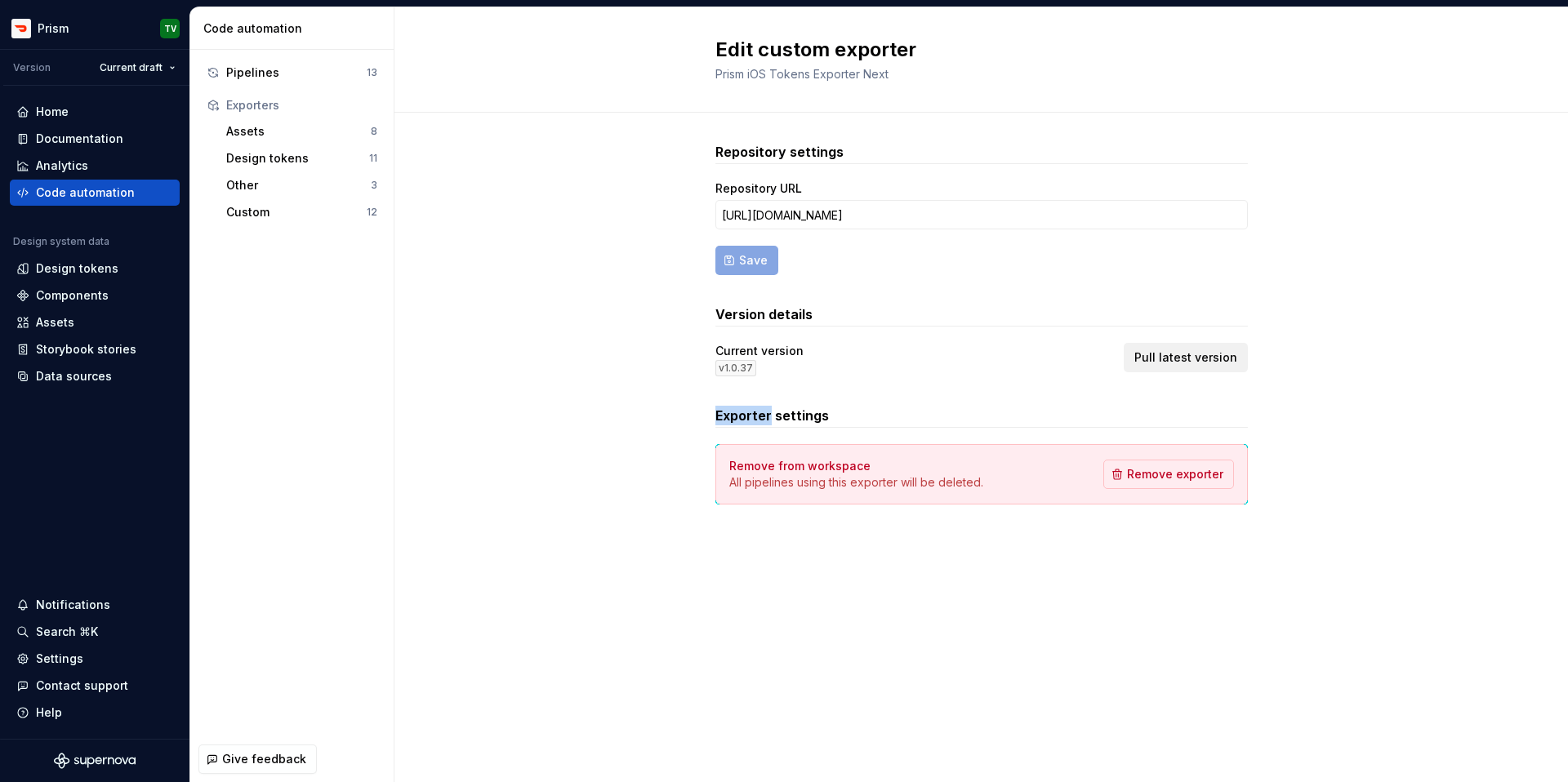
click at [1188, 359] on span "Pull latest version" at bounding box center [1186, 358] width 103 height 17
click at [1362, 416] on div "Repository settings Repository URL https://github.com/doordash/prism-supernova/…" at bounding box center [981, 340] width 1174 height 454
click at [1200, 345] on button "Pull latest version" at bounding box center [1185, 357] width 124 height 29
